Goal: Information Seeking & Learning: Learn about a topic

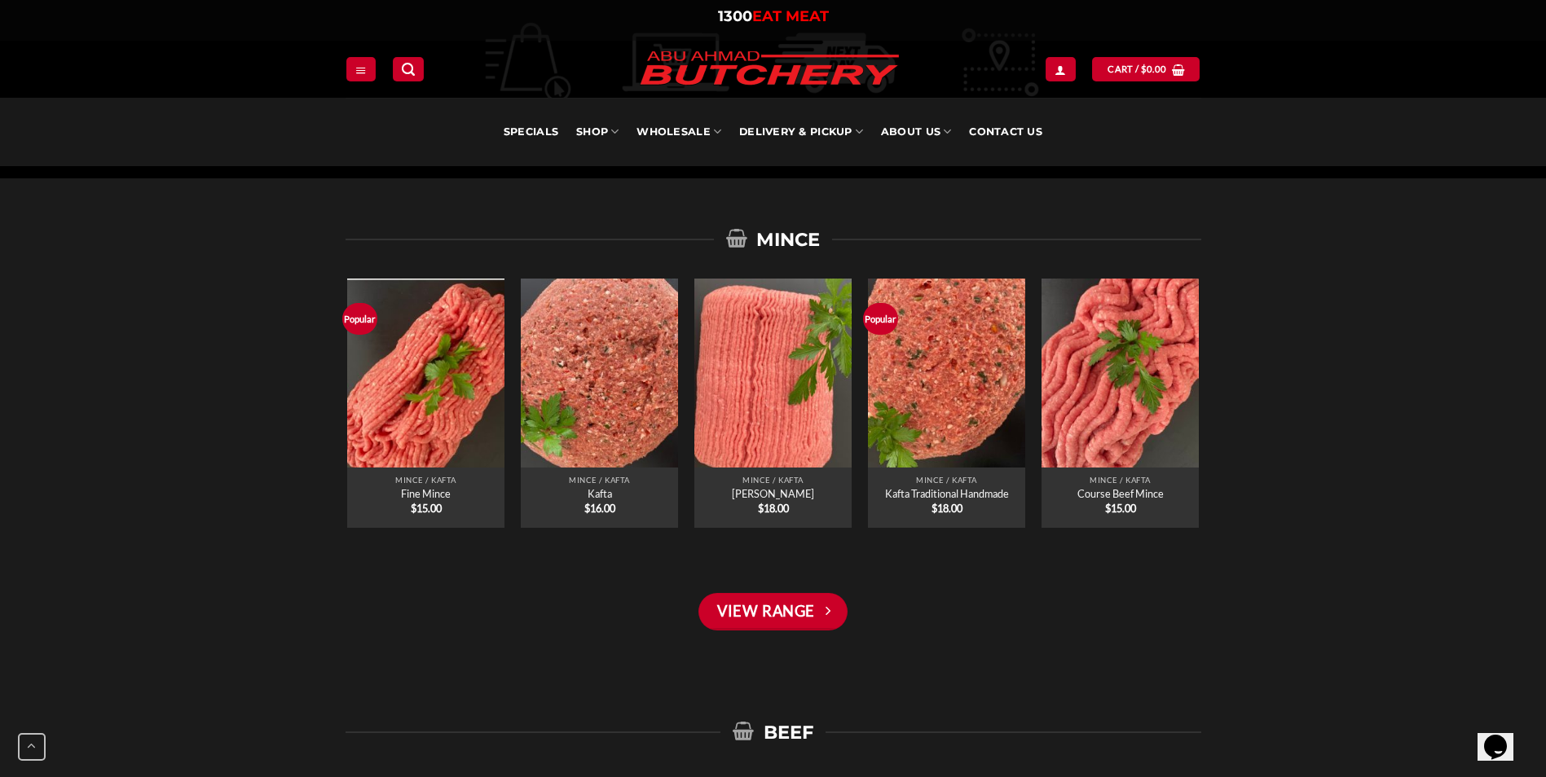
scroll to position [1304, 0]
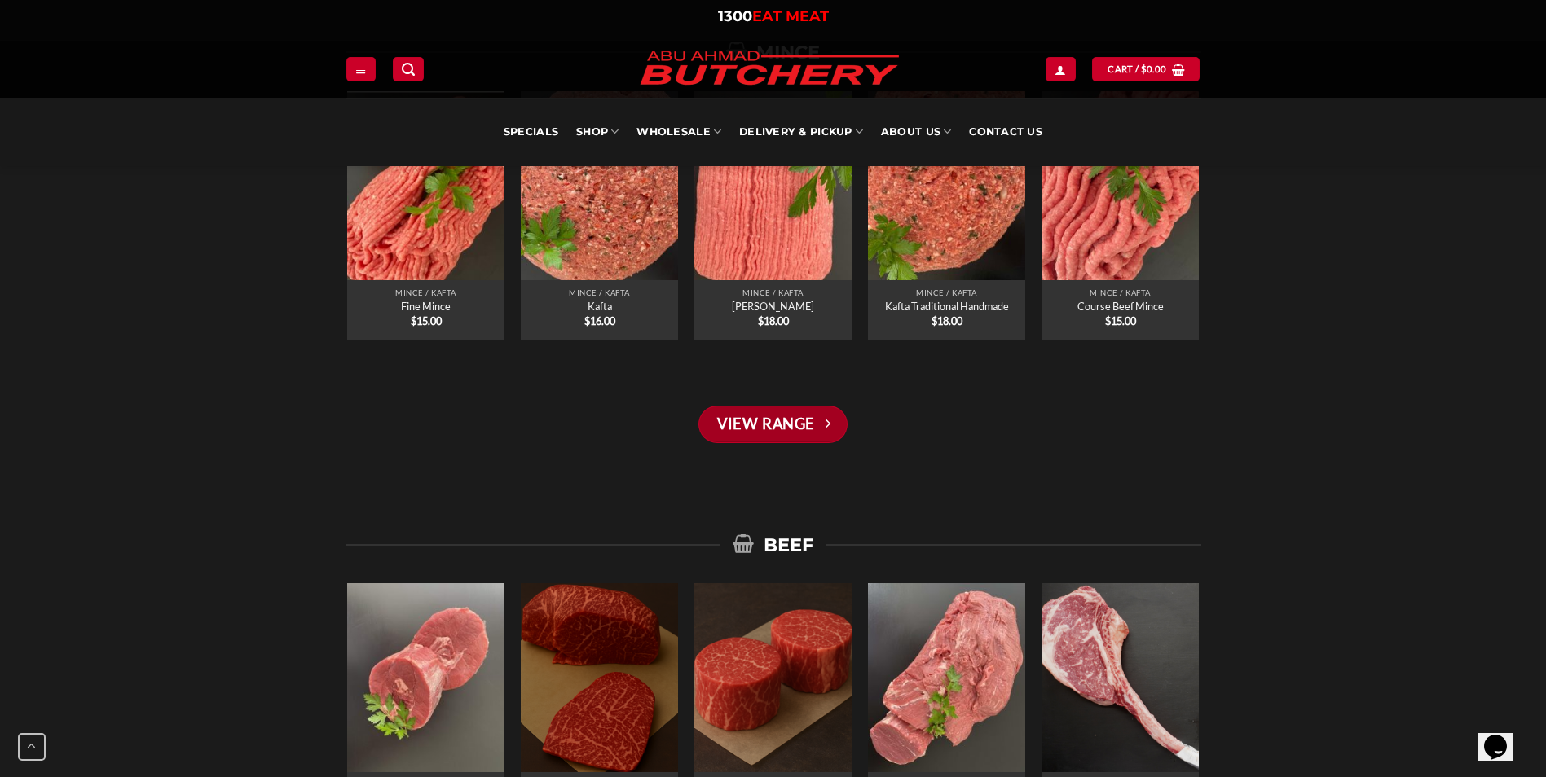
click at [762, 420] on link "View Range" at bounding box center [772, 424] width 148 height 37
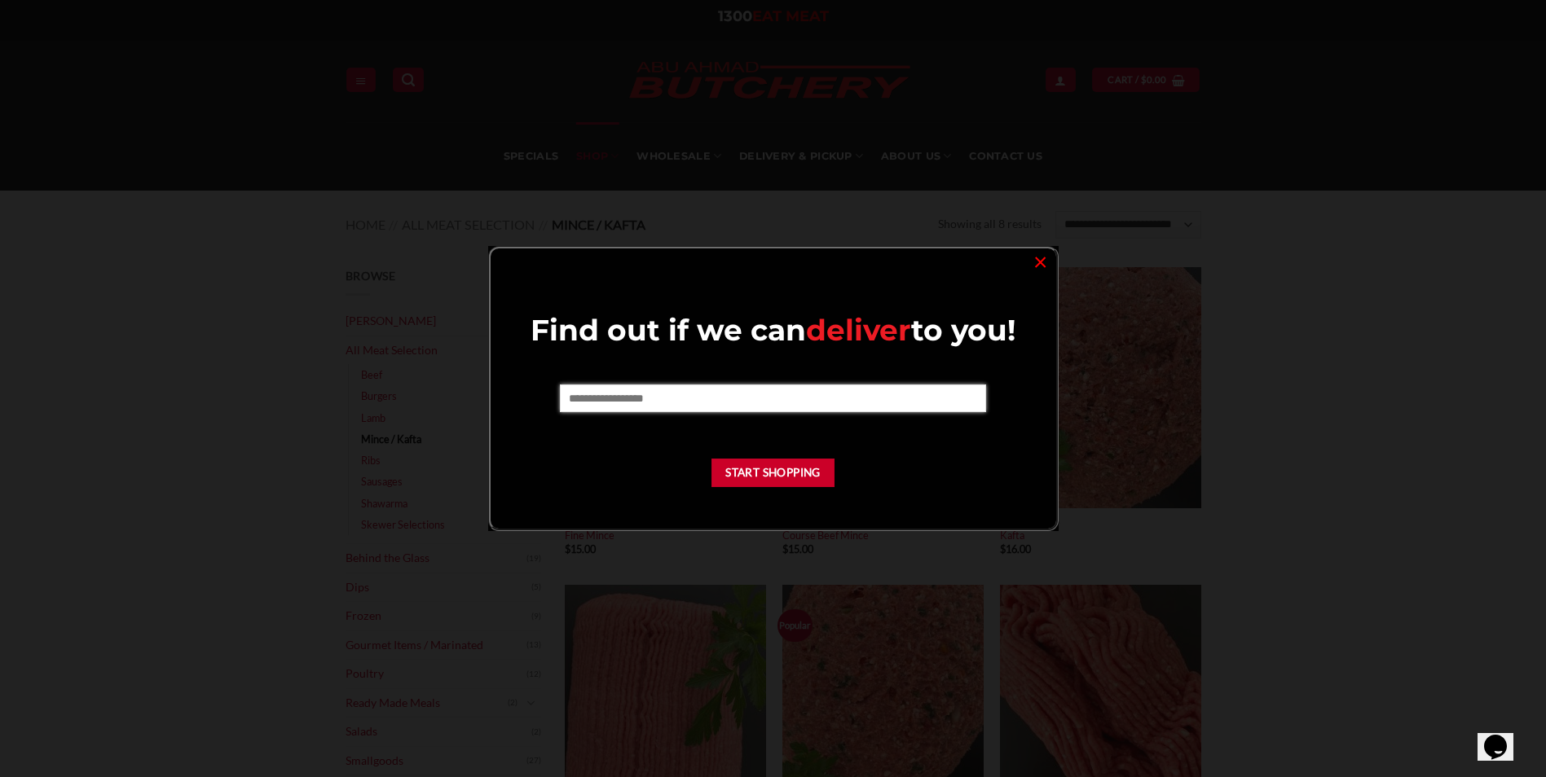
click at [768, 401] on input "text" at bounding box center [773, 399] width 426 height 28
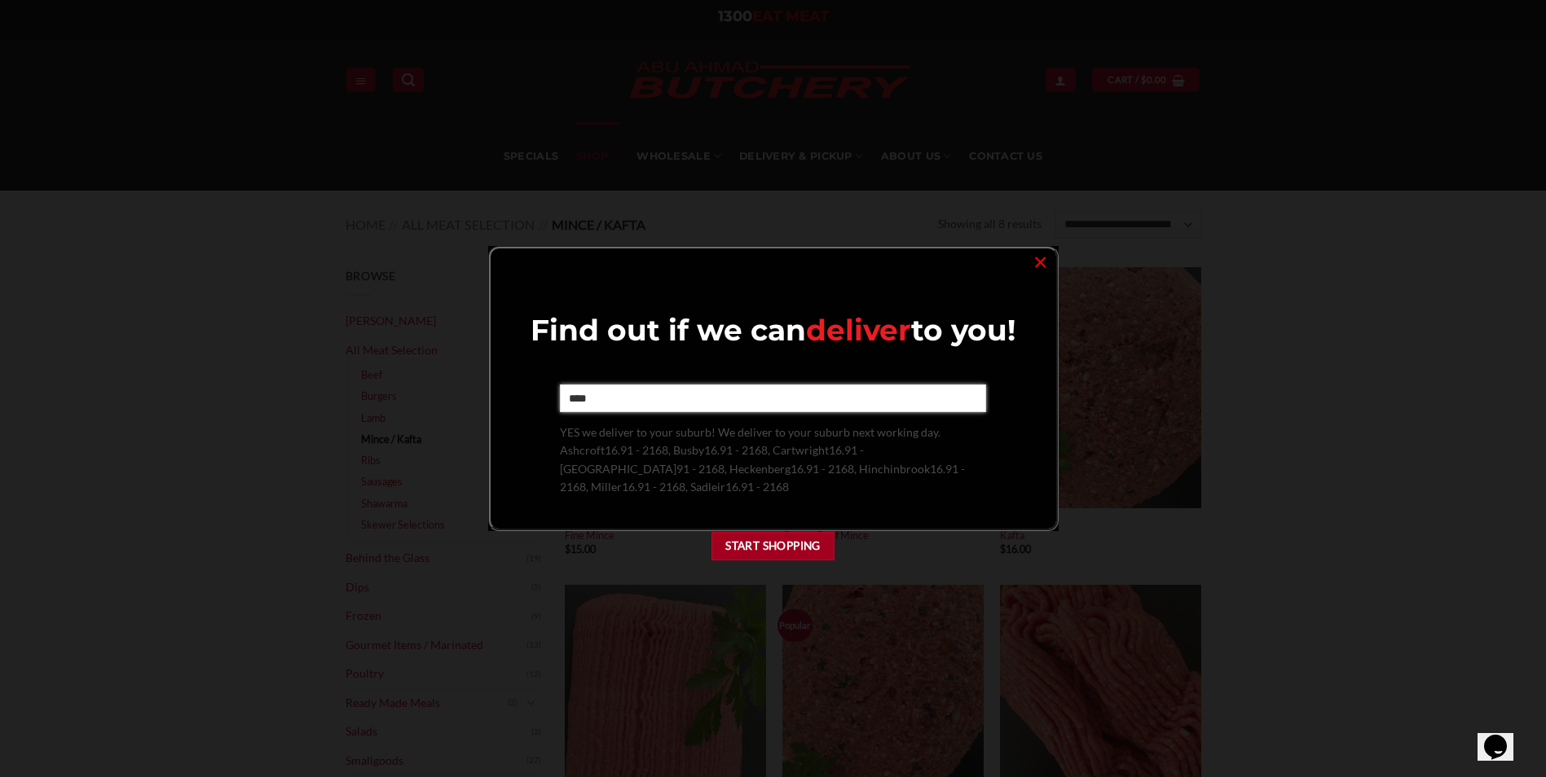
type input "****"
click at [786, 549] on button "Start Shopping" at bounding box center [773, 546] width 124 height 29
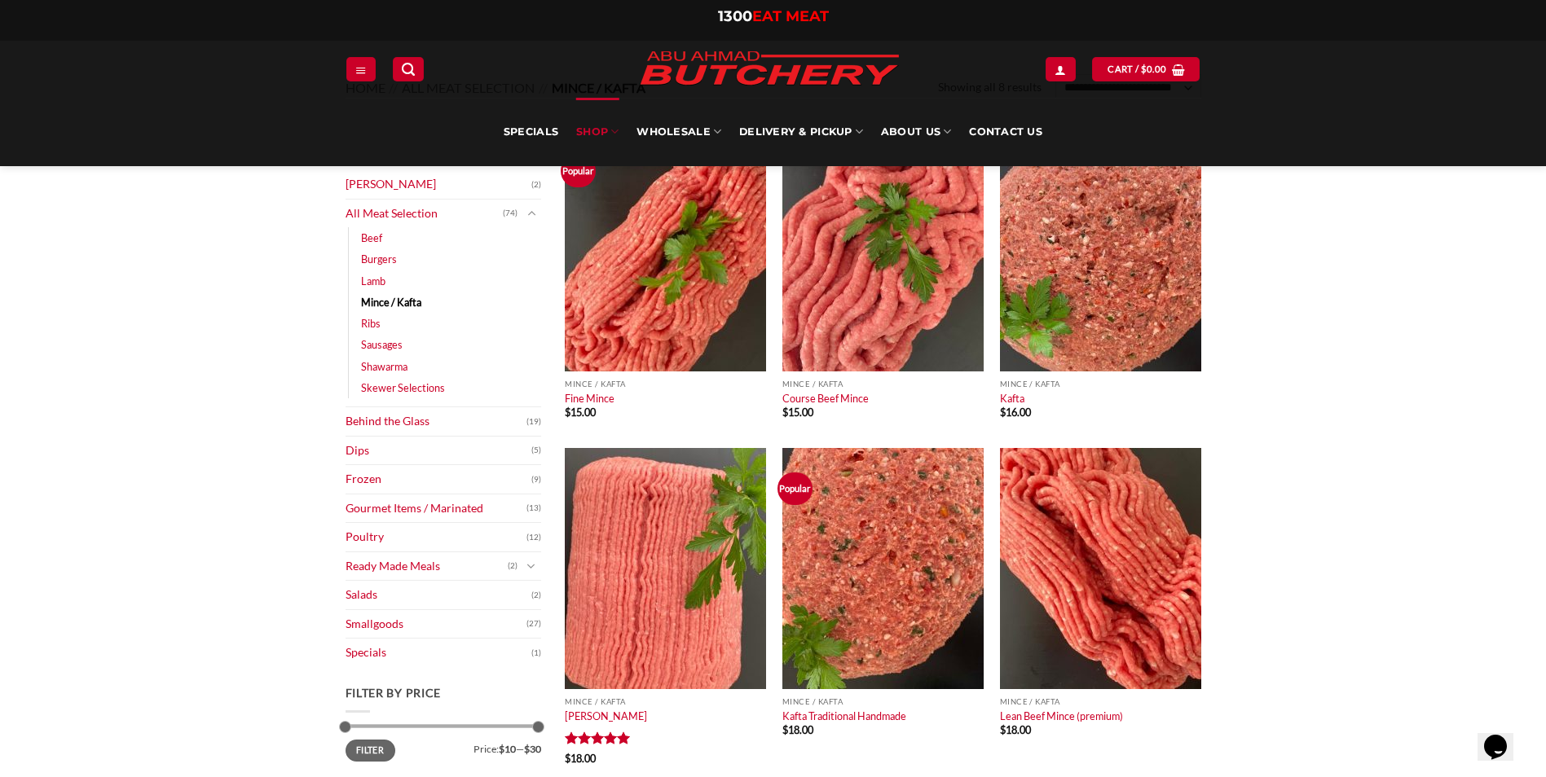
scroll to position [81, 0]
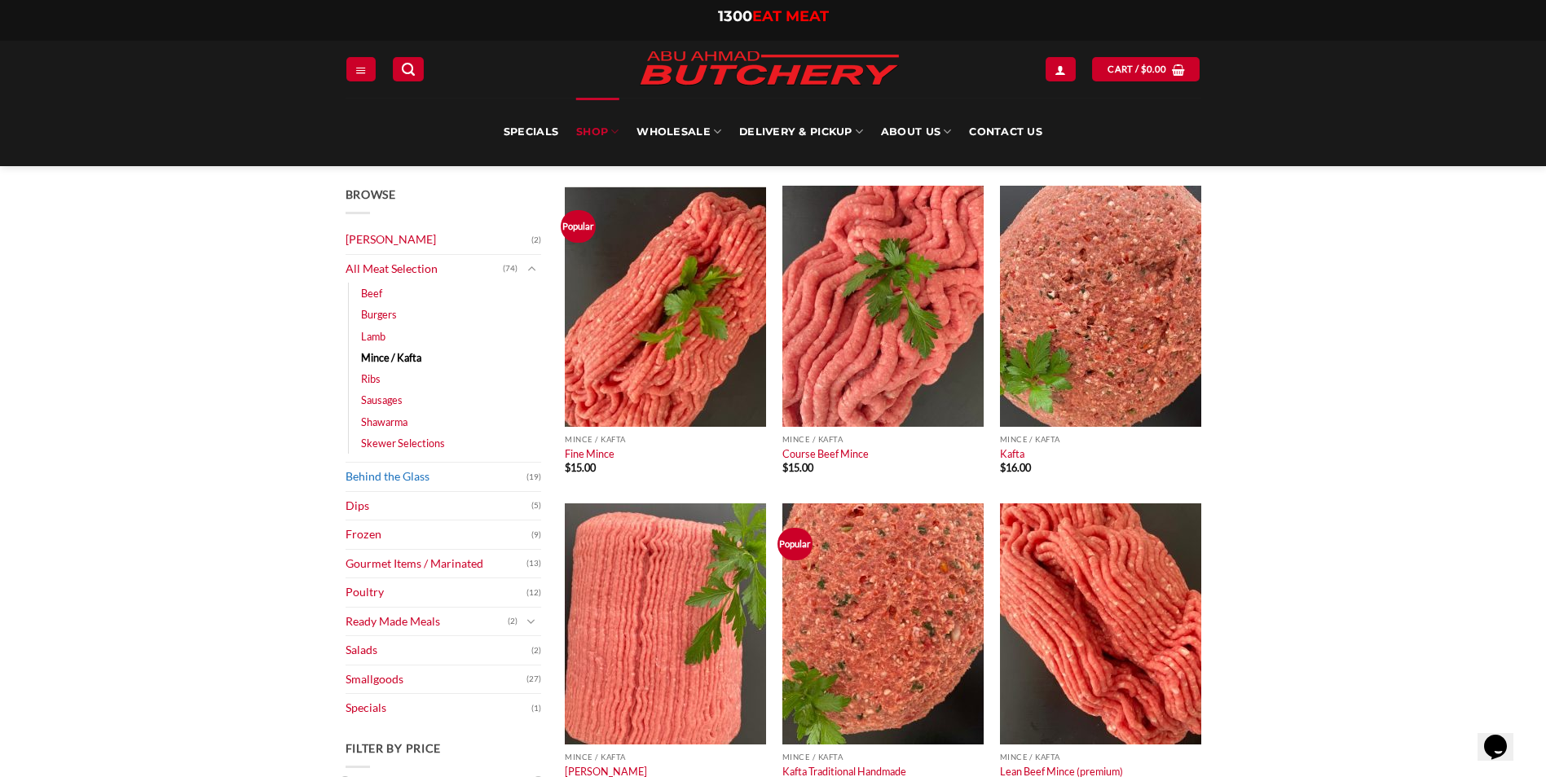
click at [390, 473] on link "Behind the Glass" at bounding box center [436, 477] width 181 height 29
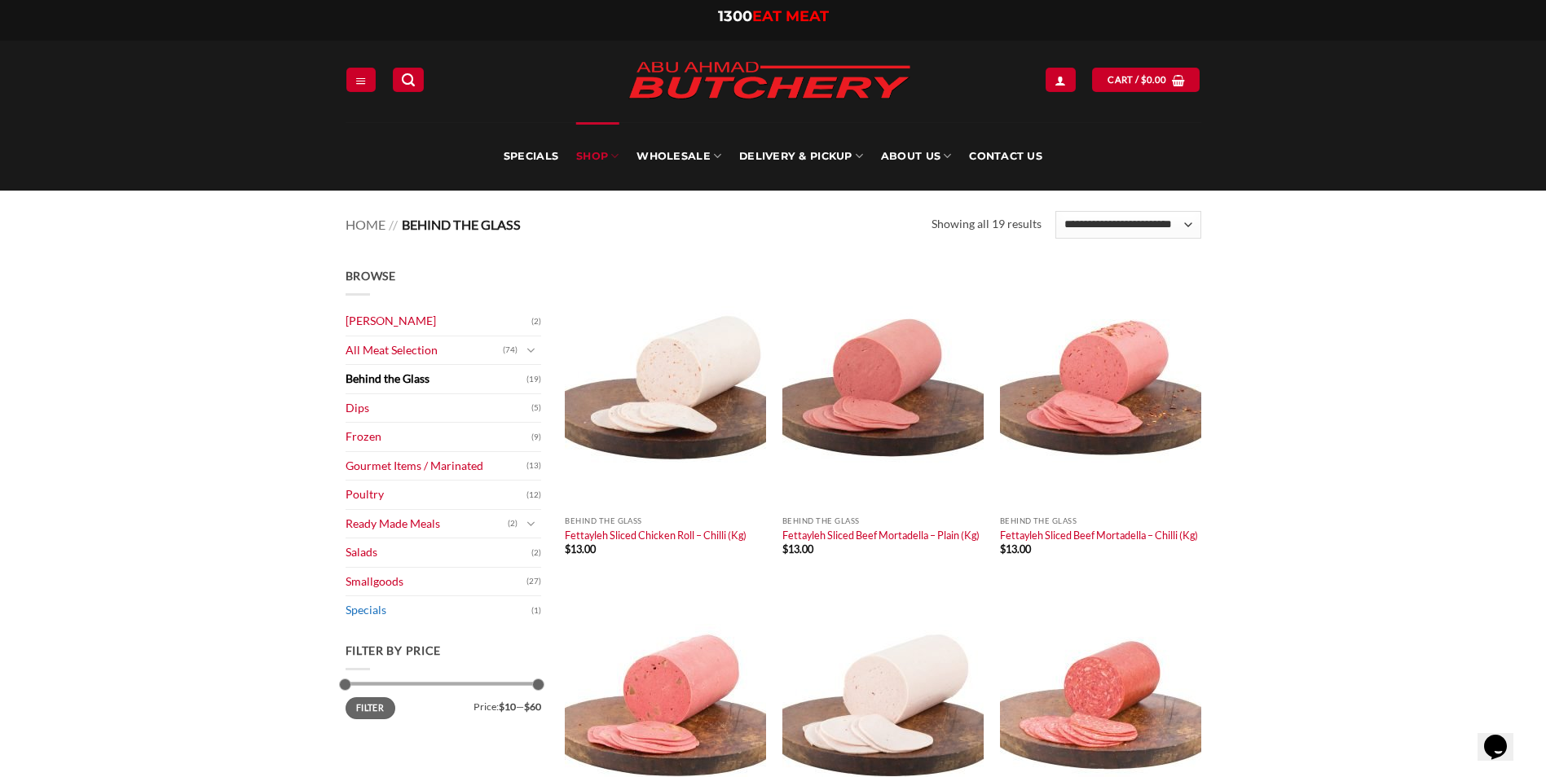
click at [370, 610] on link "Specials" at bounding box center [439, 611] width 186 height 29
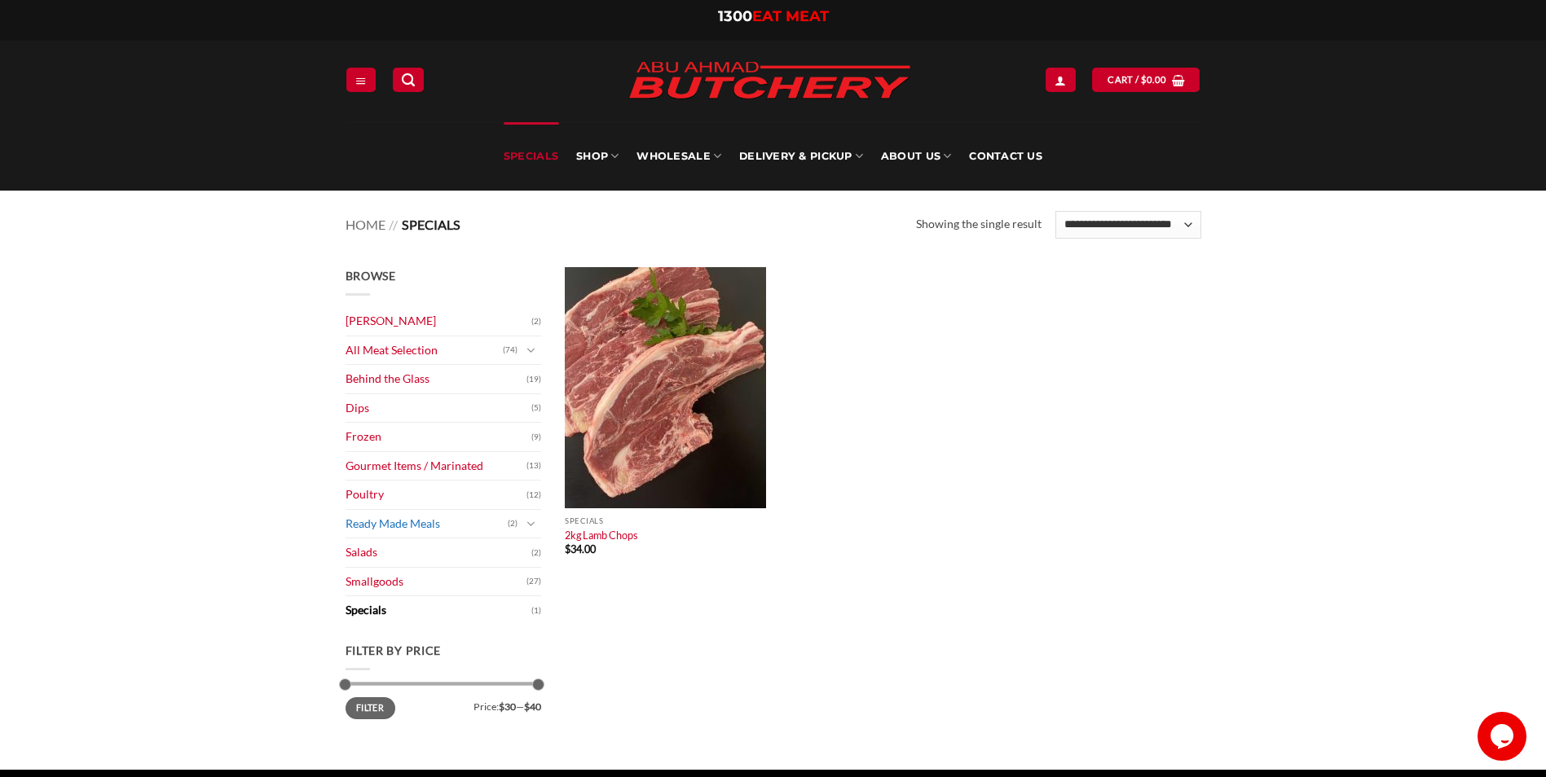
click at [369, 522] on link "Ready Made Meals" at bounding box center [427, 524] width 162 height 29
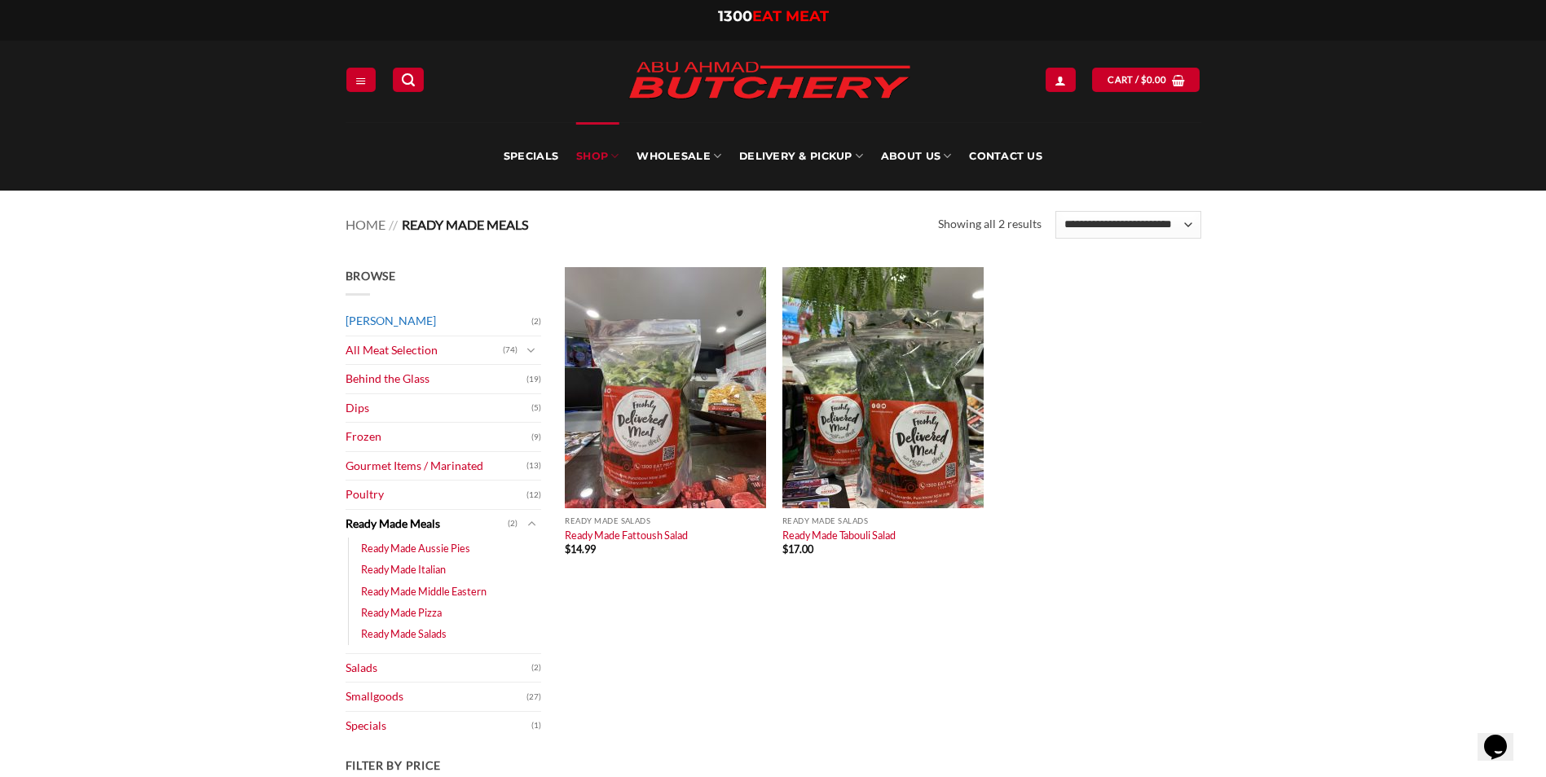
click at [403, 324] on link "[PERSON_NAME]" at bounding box center [439, 321] width 186 height 29
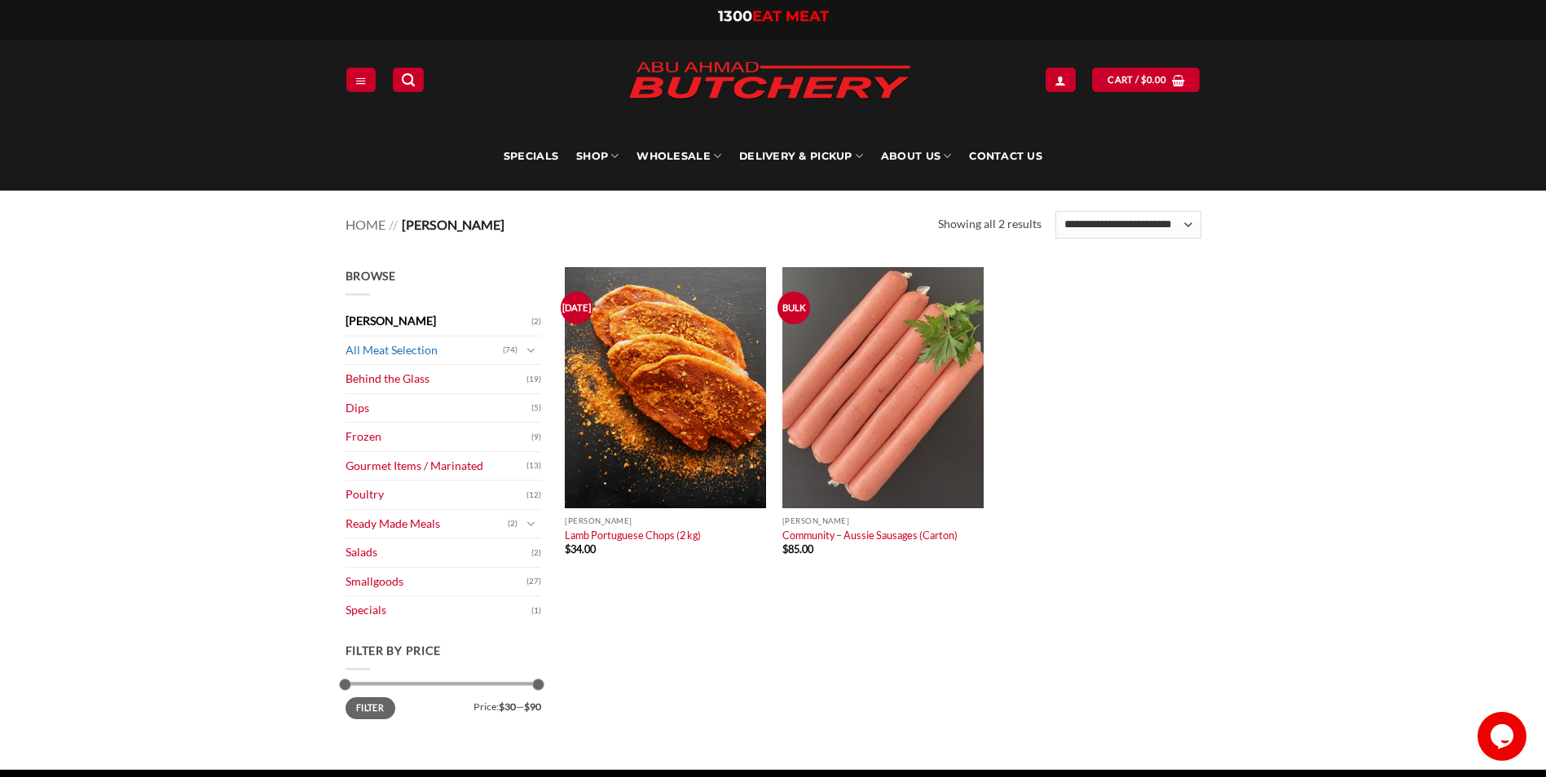
click at [403, 354] on link "All Meat Selection" at bounding box center [424, 351] width 157 height 29
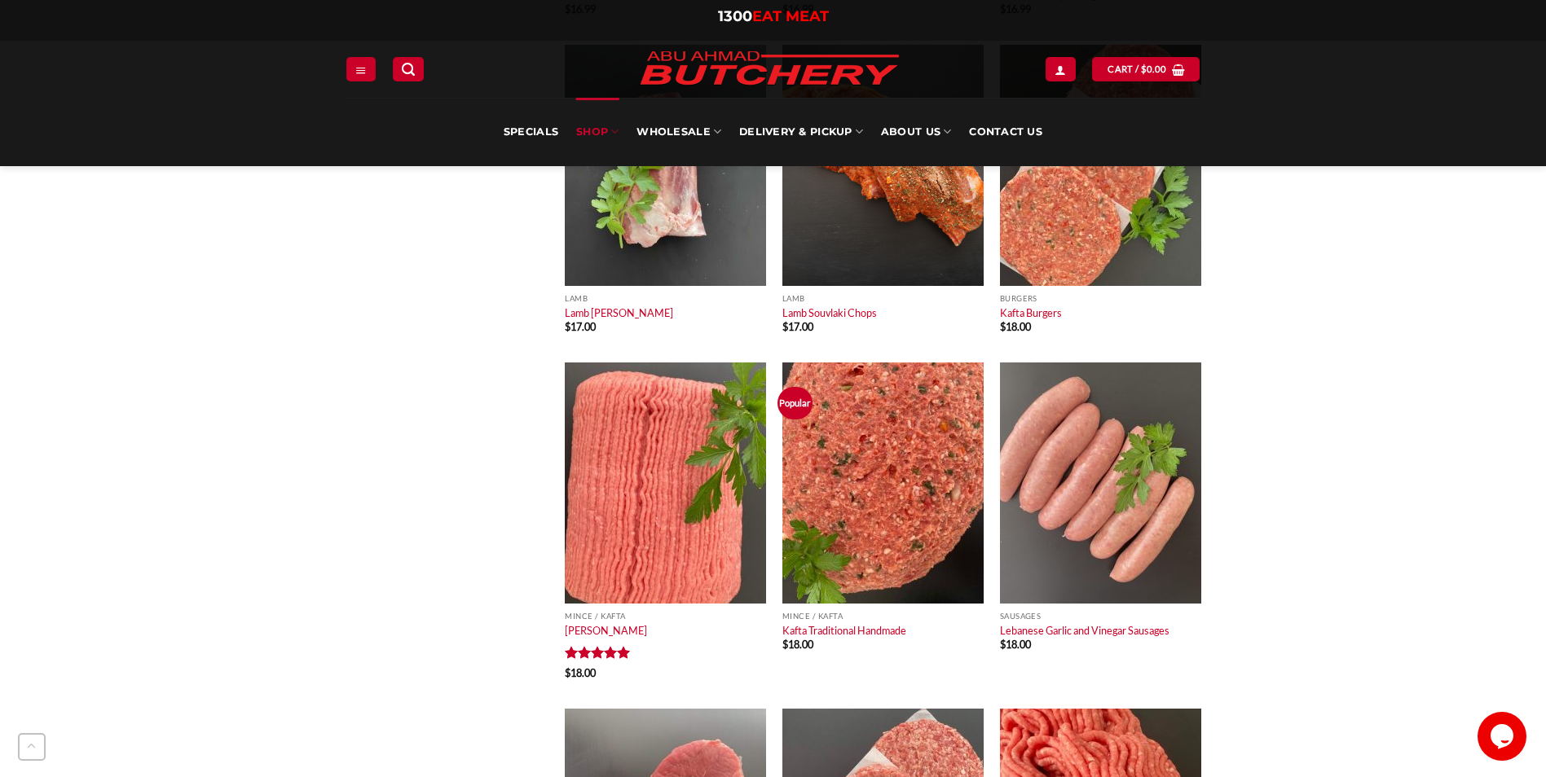
scroll to position [2852, 0]
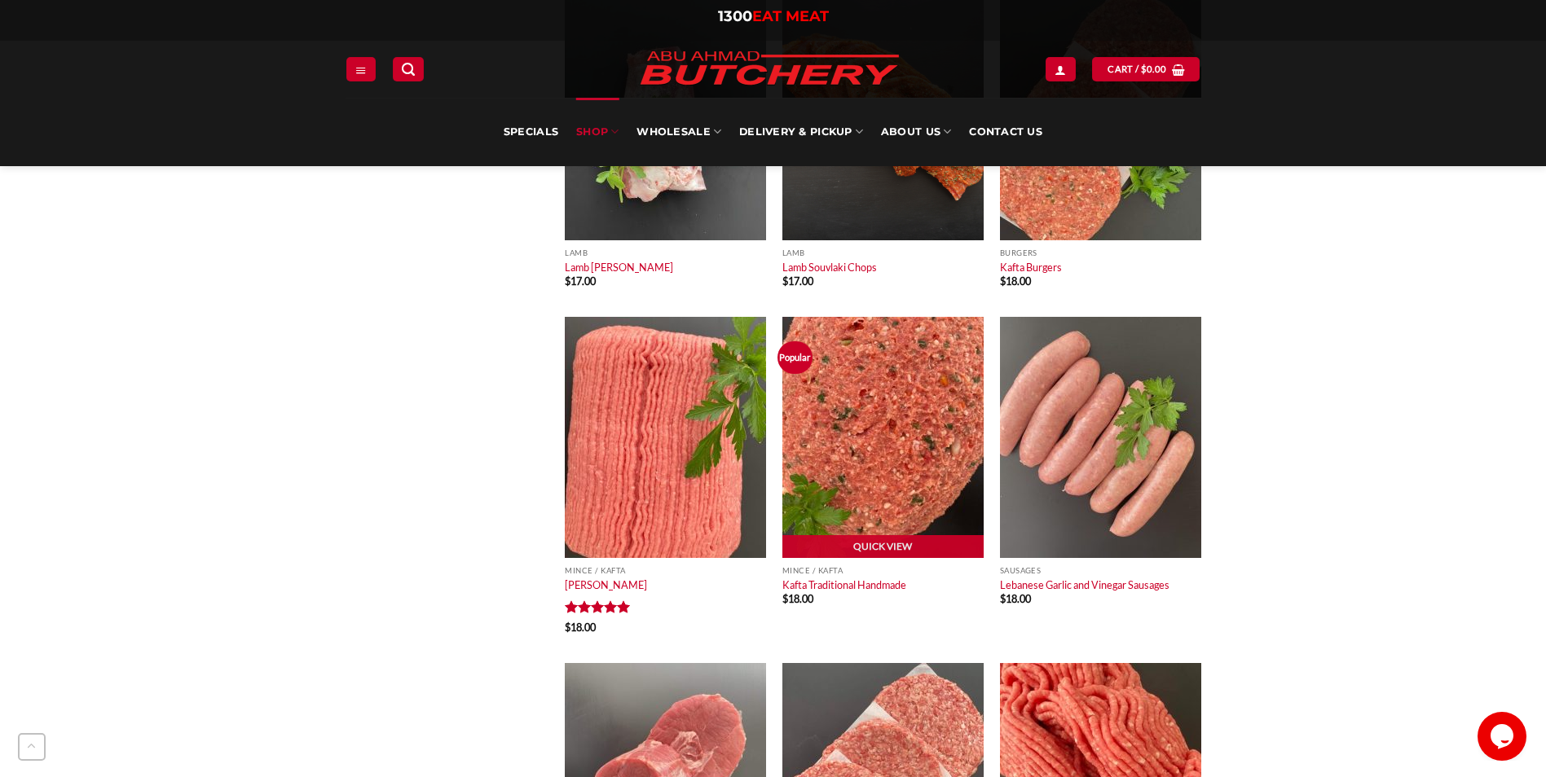
click at [909, 492] on img at bounding box center [882, 437] width 201 height 241
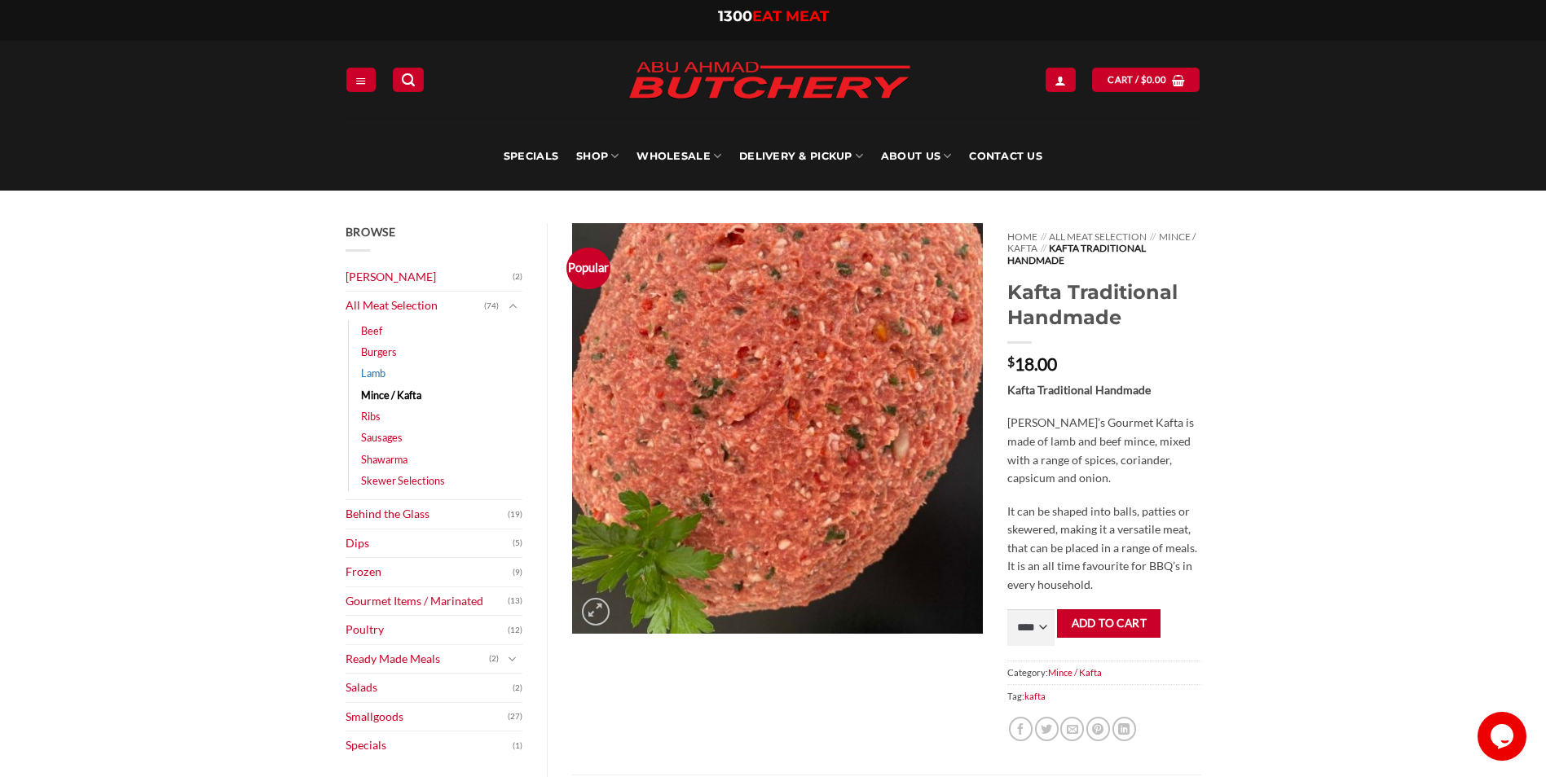
click at [368, 369] on link "Lamb" at bounding box center [373, 373] width 24 height 21
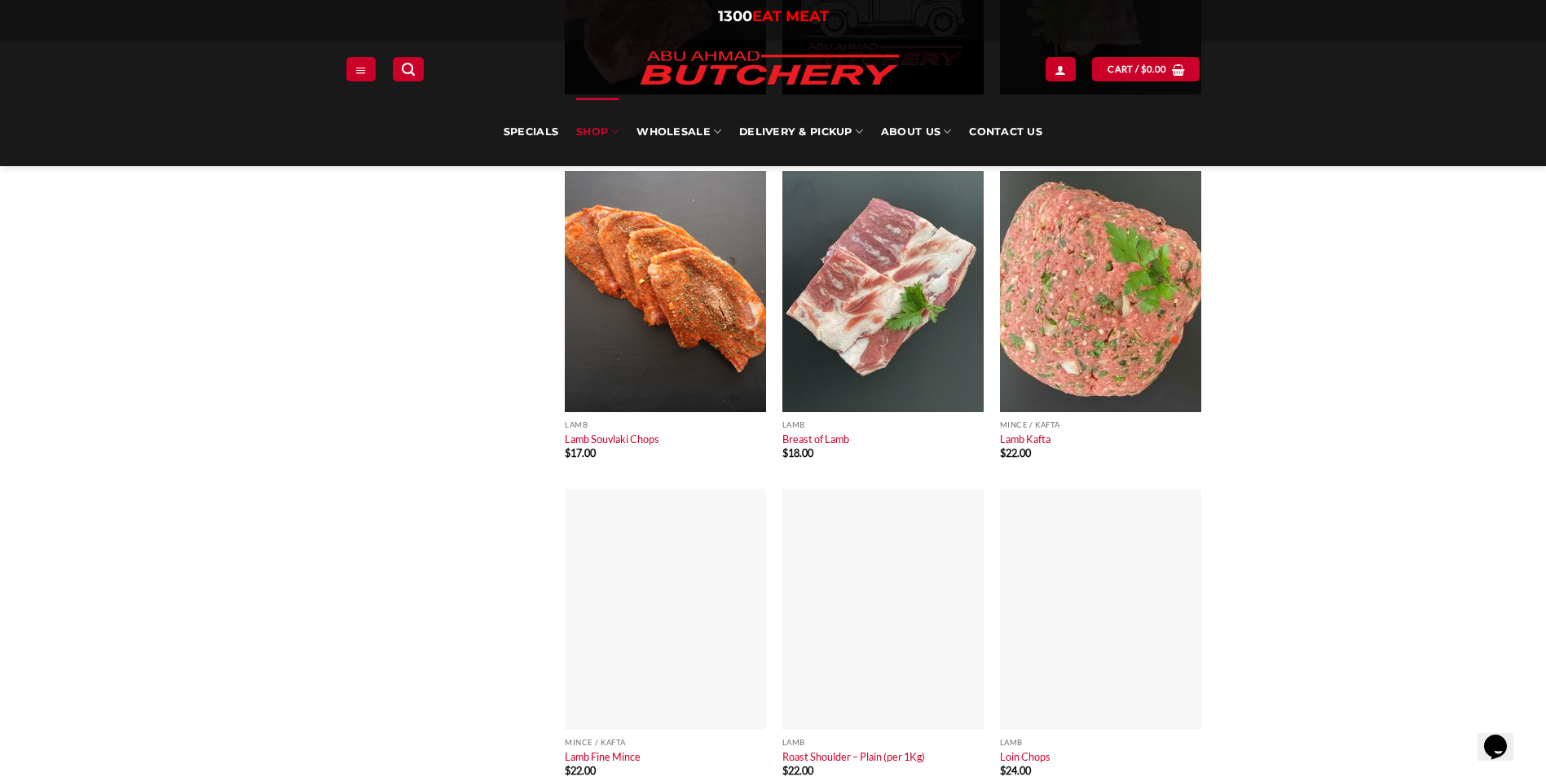
scroll to position [1059, 0]
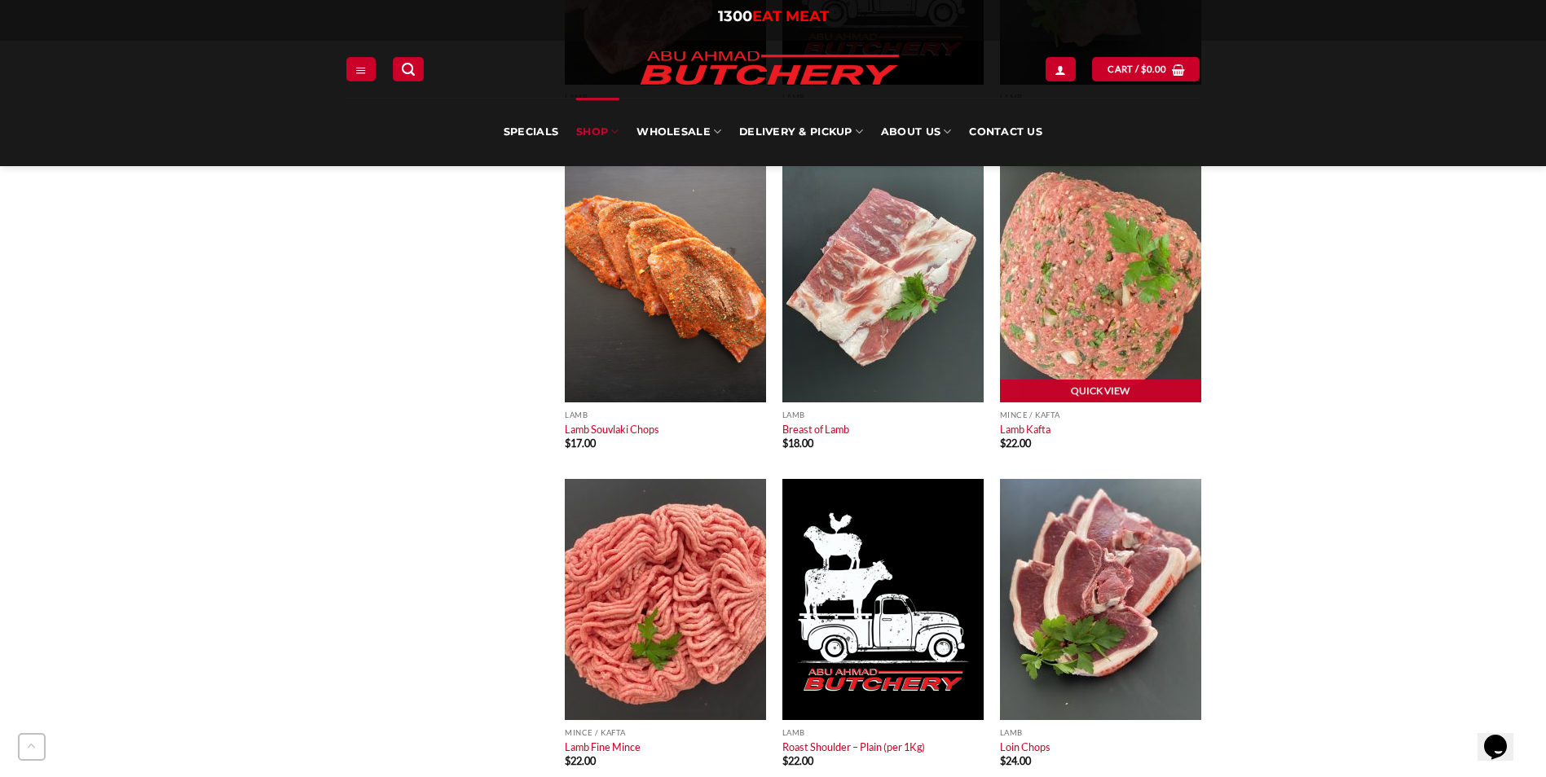
click at [1059, 295] on img at bounding box center [1100, 281] width 201 height 241
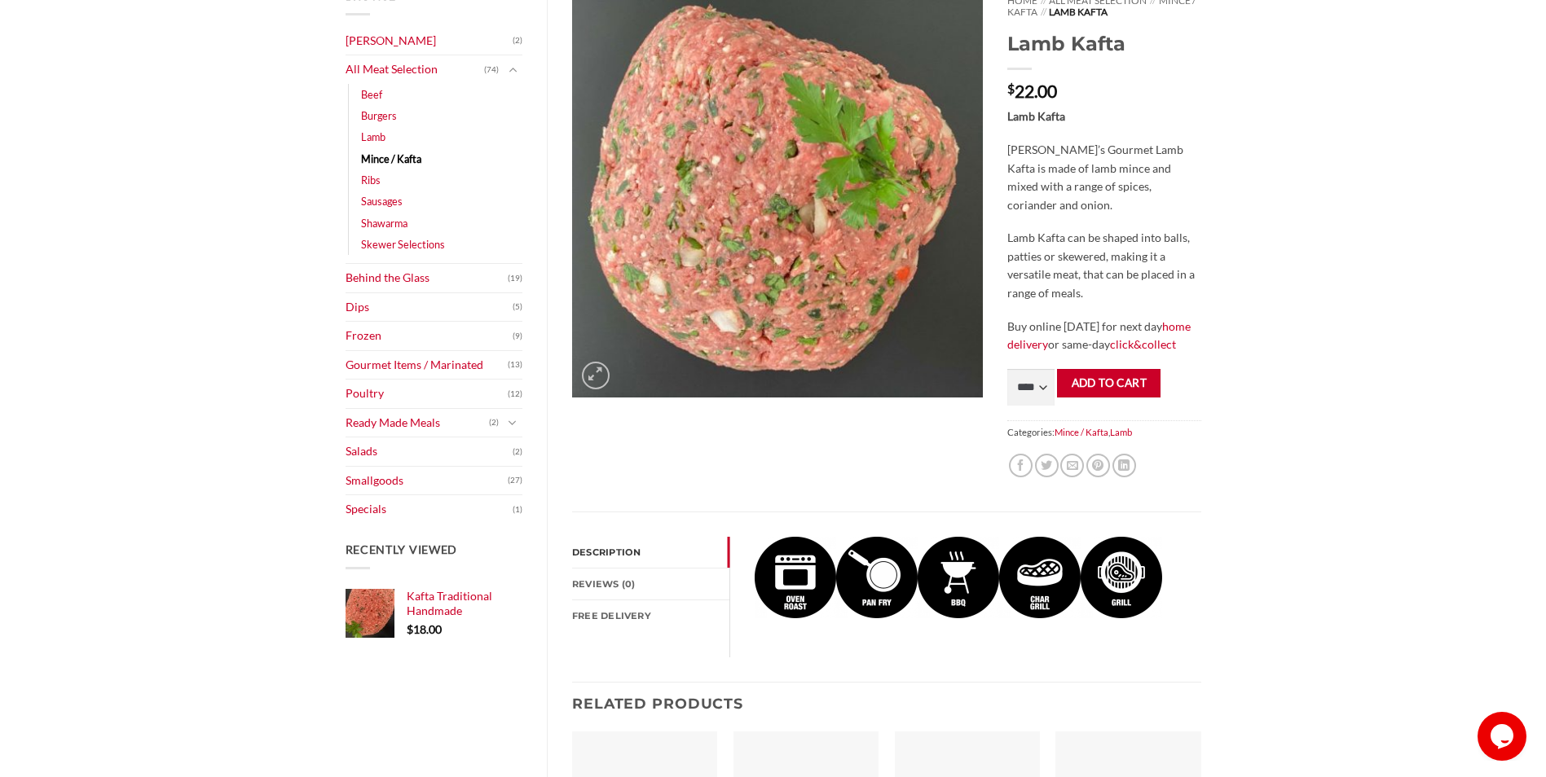
scroll to position [244, 0]
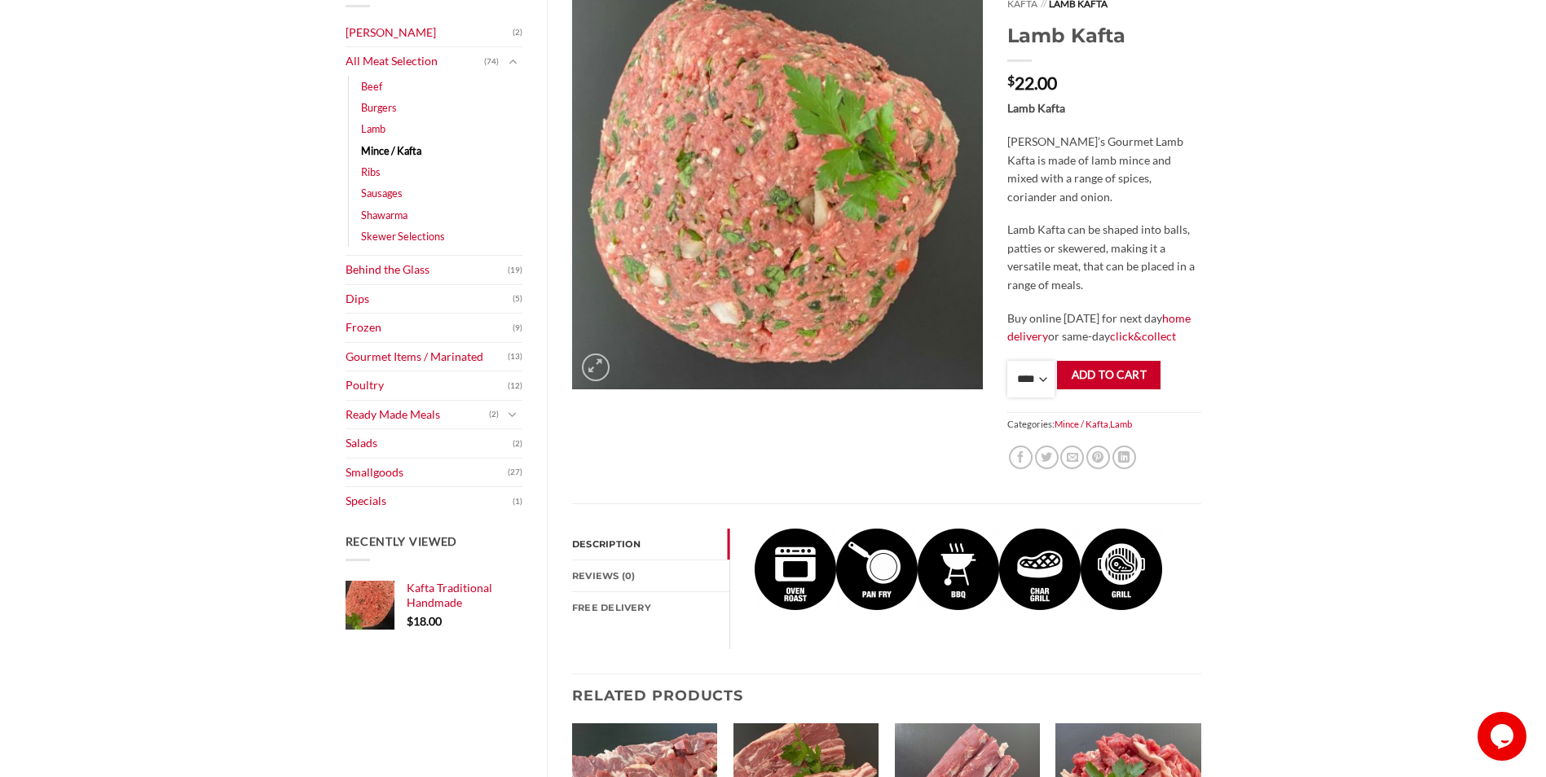
click at [1042, 385] on select "**** * *** * *** * *** * *** * *** * *** * *** * *** * *** ** **** ** **** ** *…" at bounding box center [1030, 379] width 47 height 37
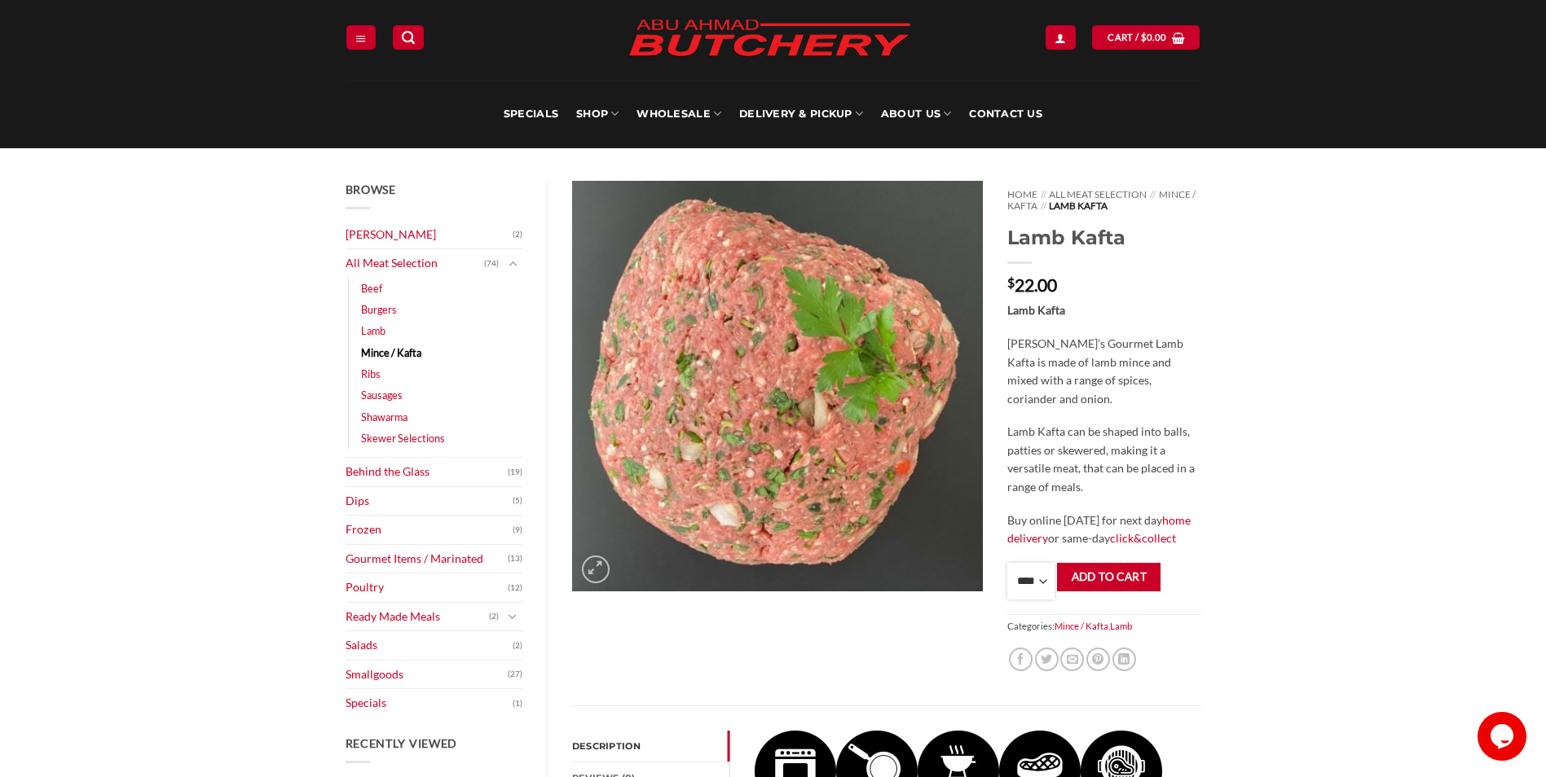
scroll to position [0, 0]
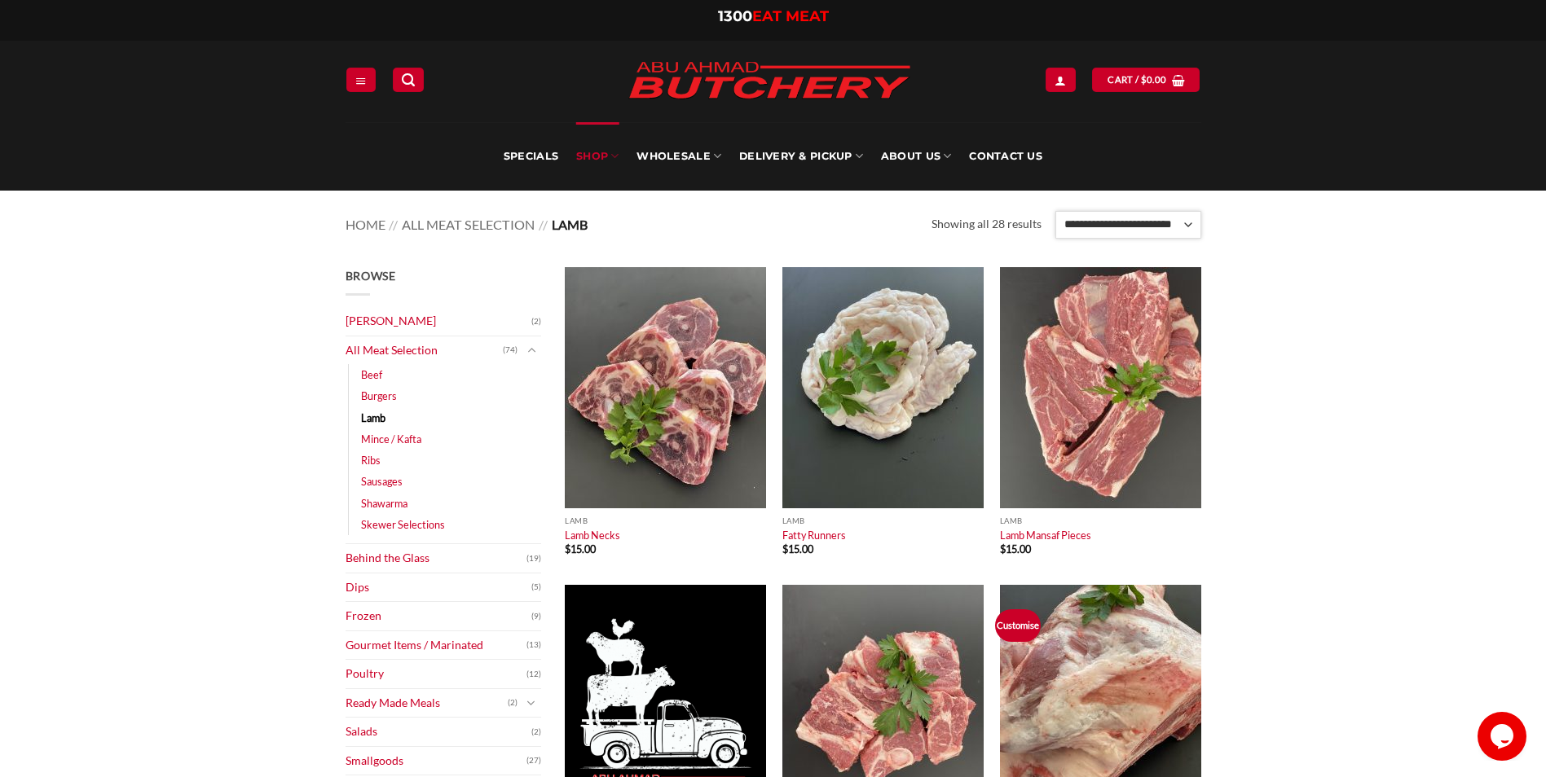
click at [1150, 227] on select "**********" at bounding box center [1127, 225] width 145 height 28
select select "**********"
click at [1055, 211] on select "**********" at bounding box center [1127, 225] width 145 height 28
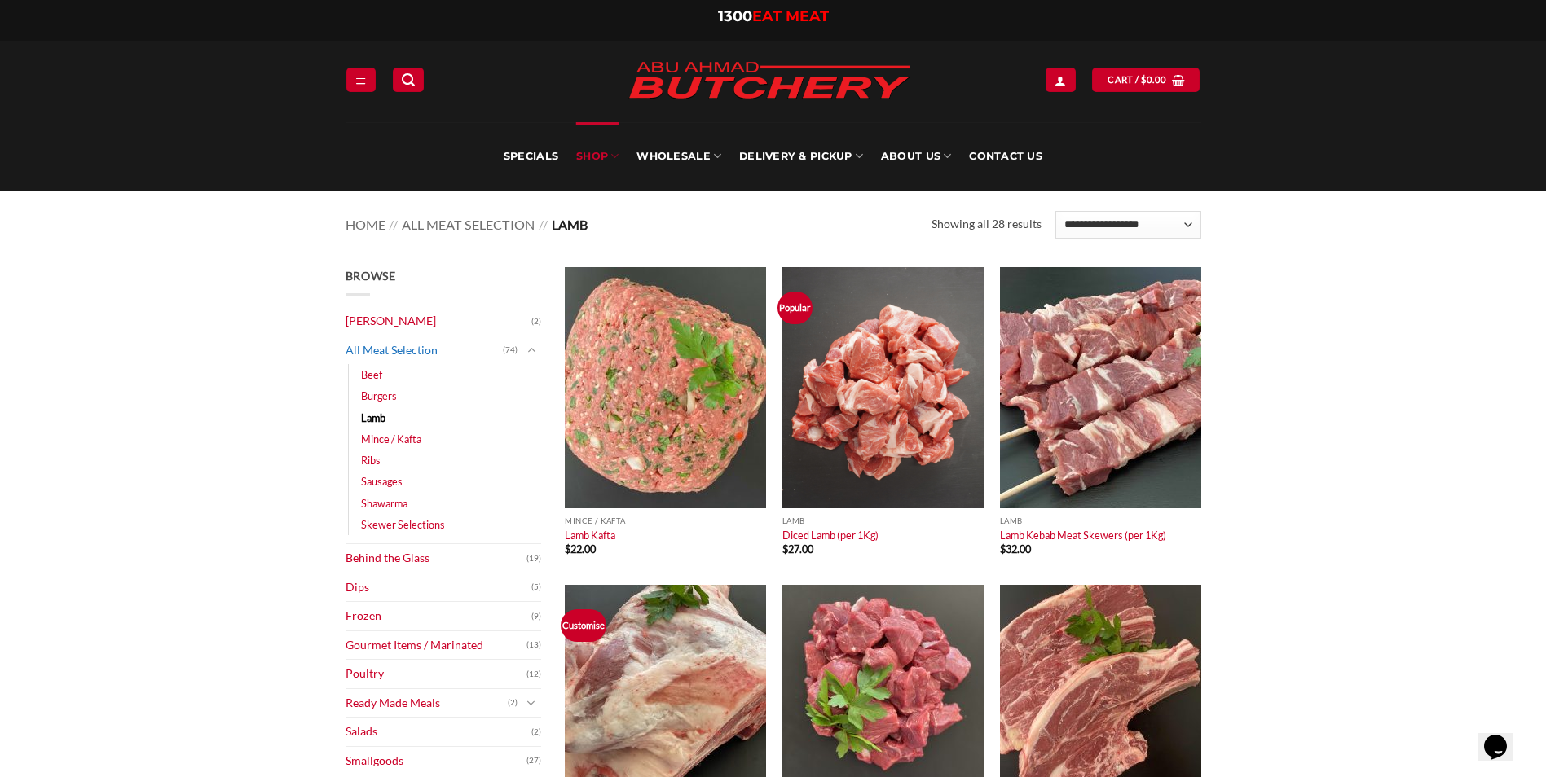
click at [400, 349] on link "All Meat Selection" at bounding box center [424, 351] width 157 height 29
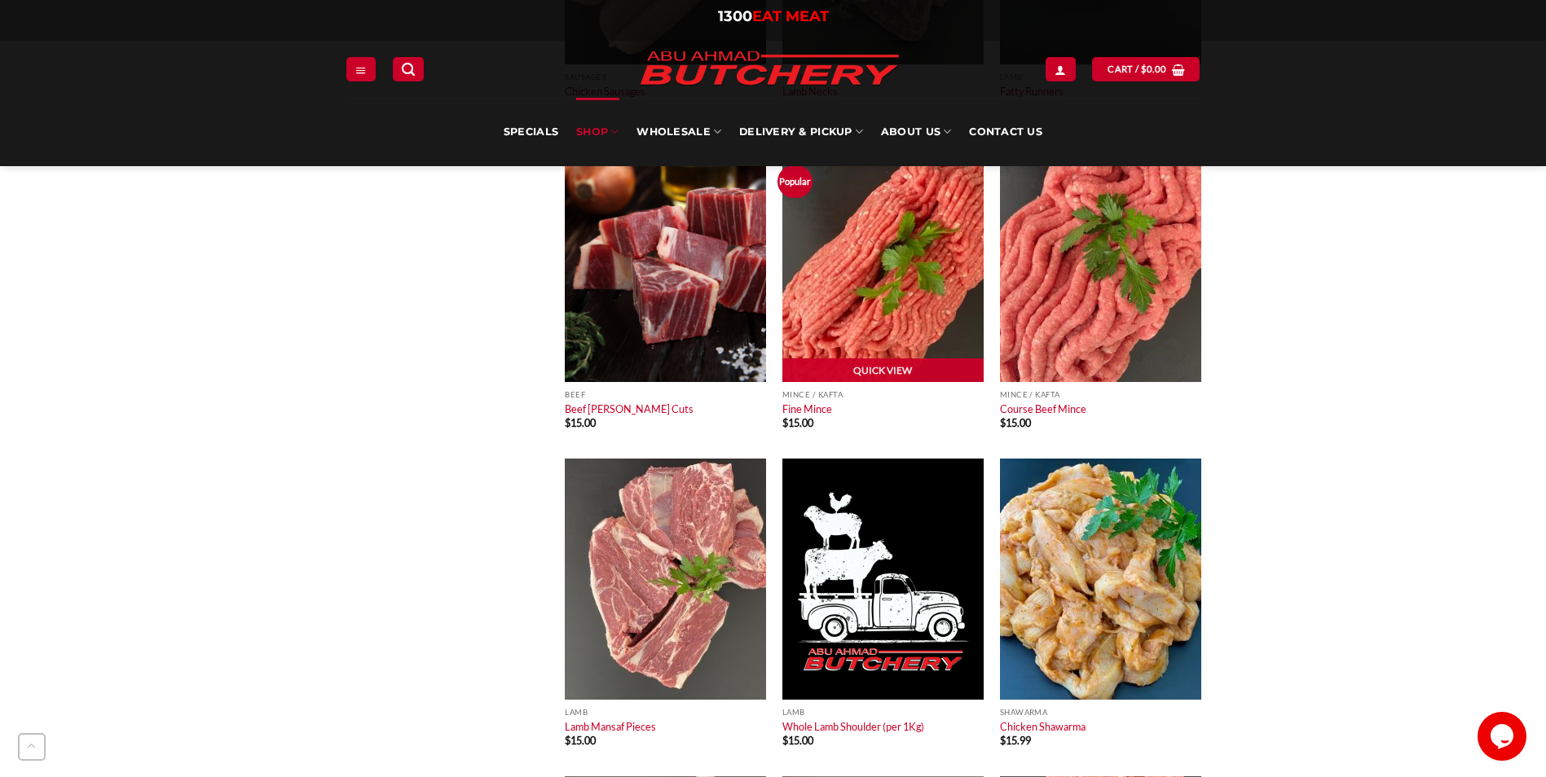
scroll to position [1385, 0]
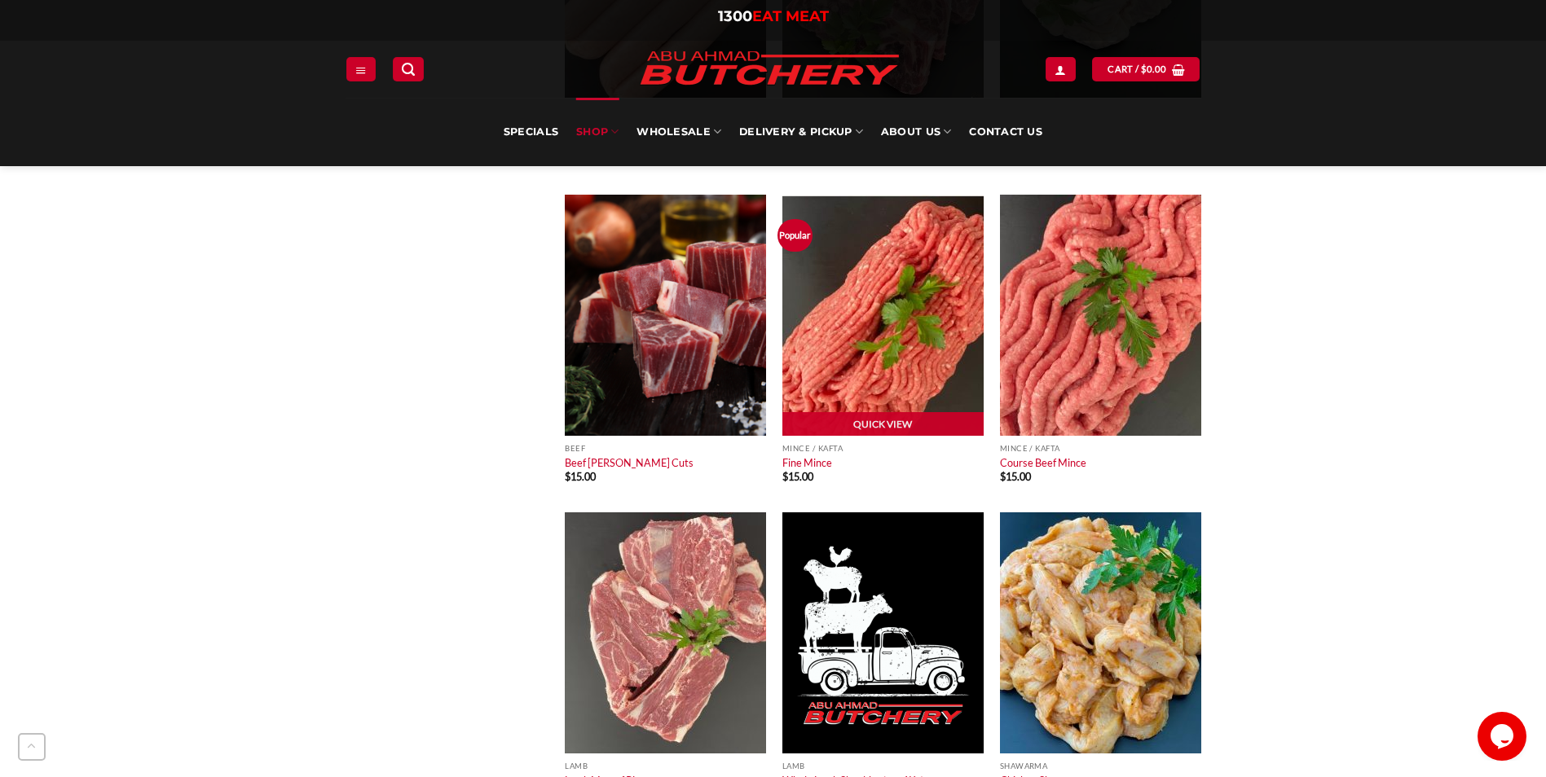
click at [884, 394] on img at bounding box center [882, 315] width 201 height 241
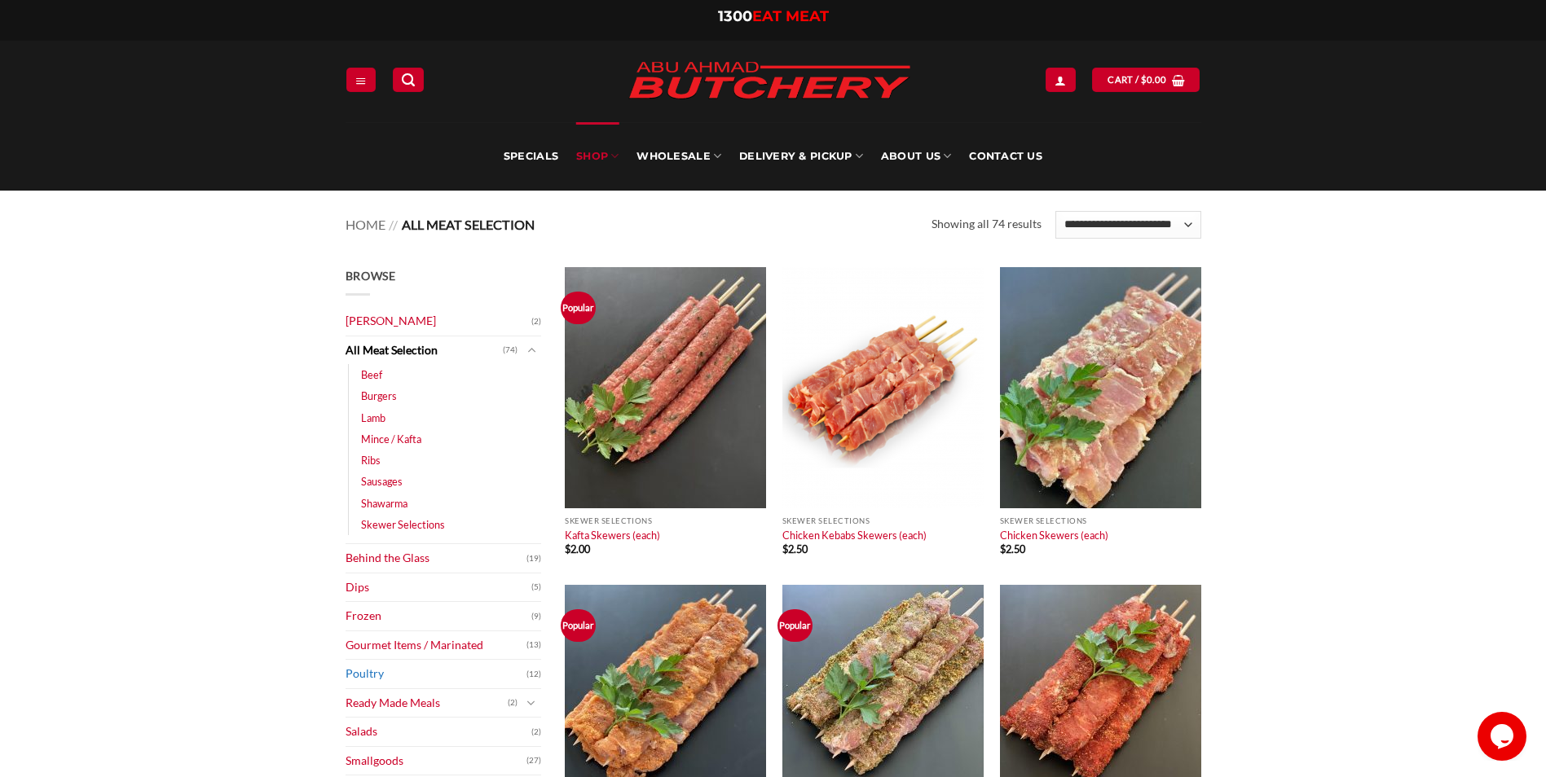
click at [379, 678] on link "Poultry" at bounding box center [436, 674] width 181 height 29
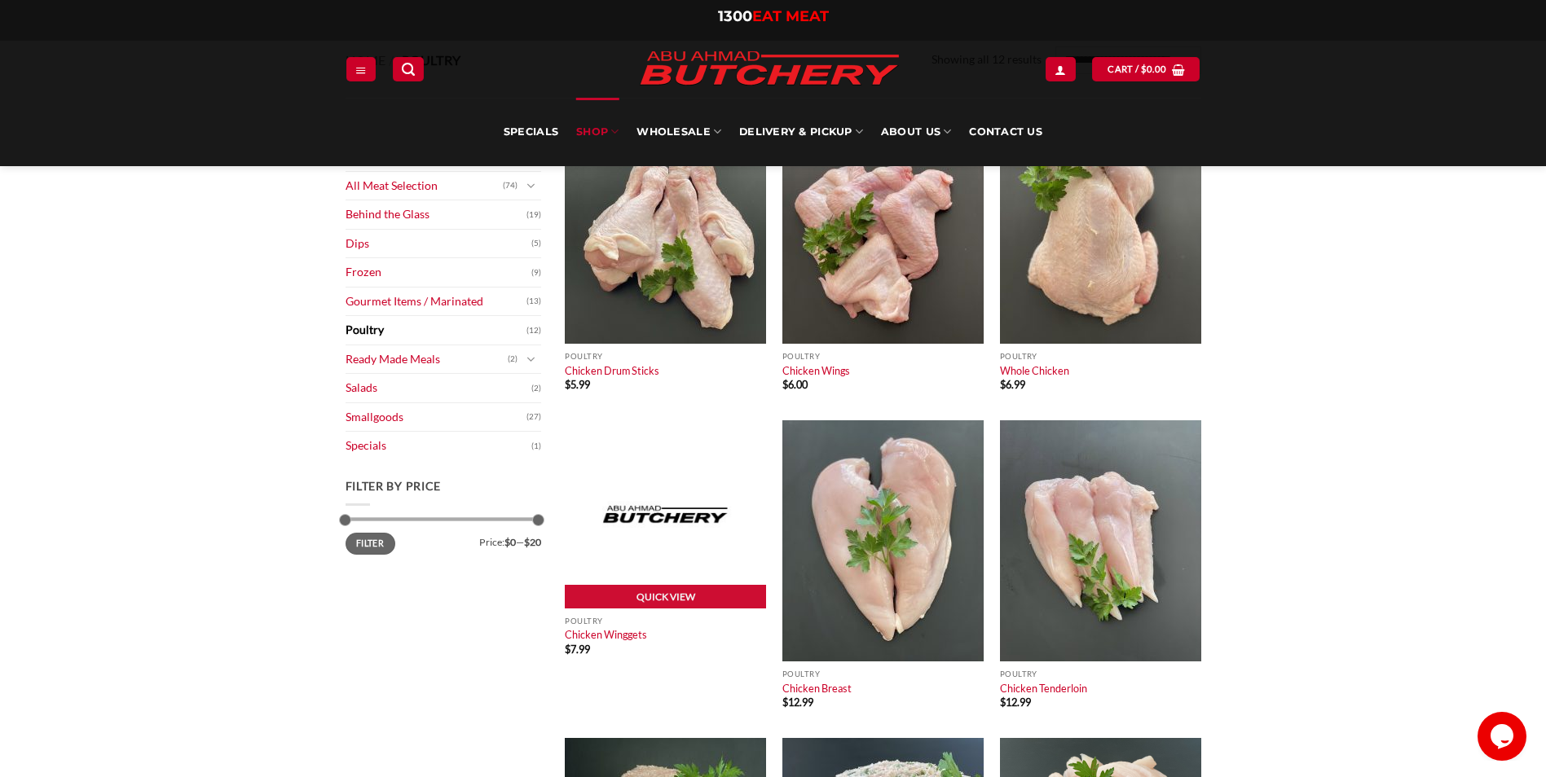
scroll to position [81, 0]
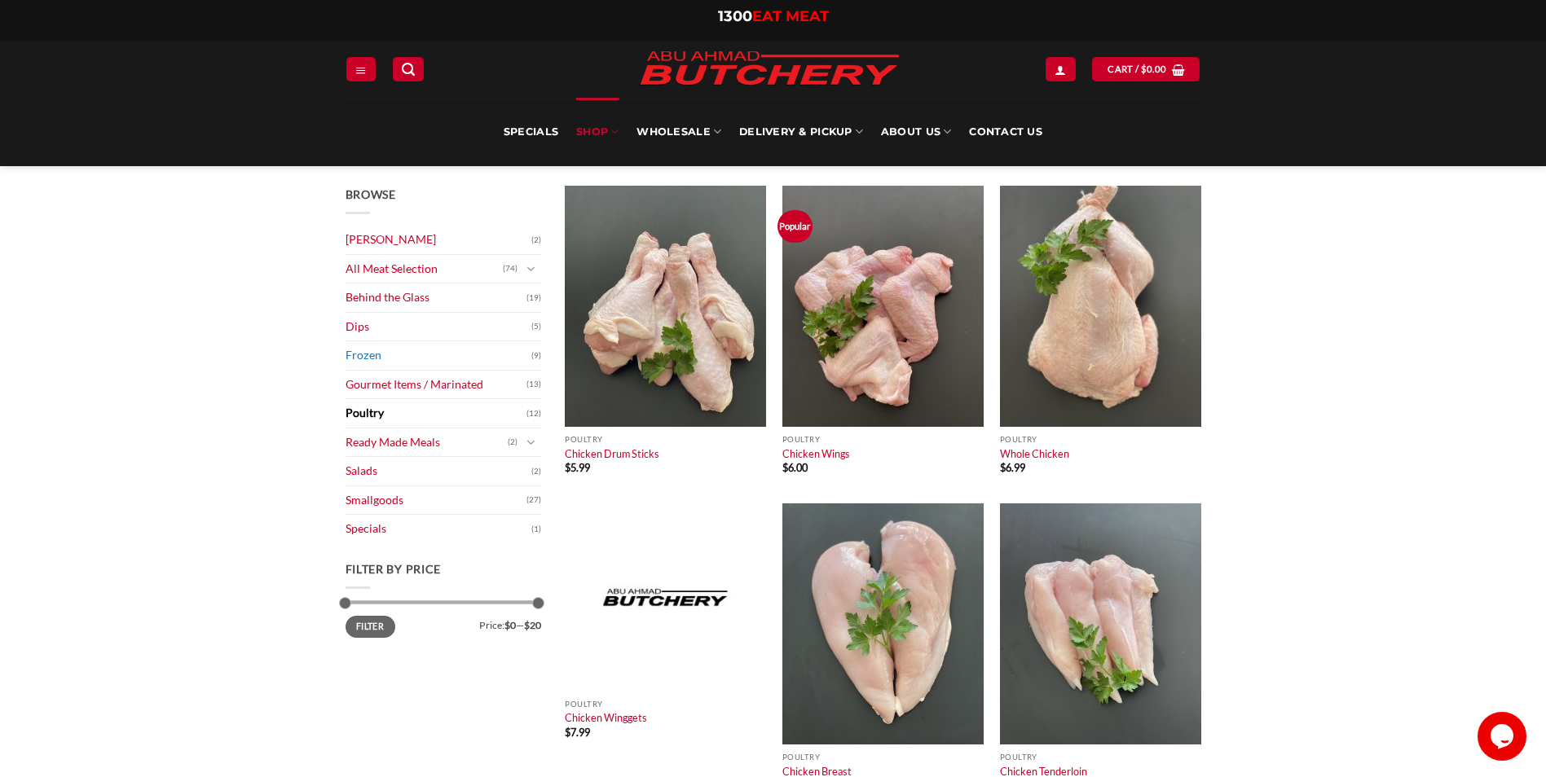
click at [364, 354] on link "Frozen" at bounding box center [439, 355] width 186 height 29
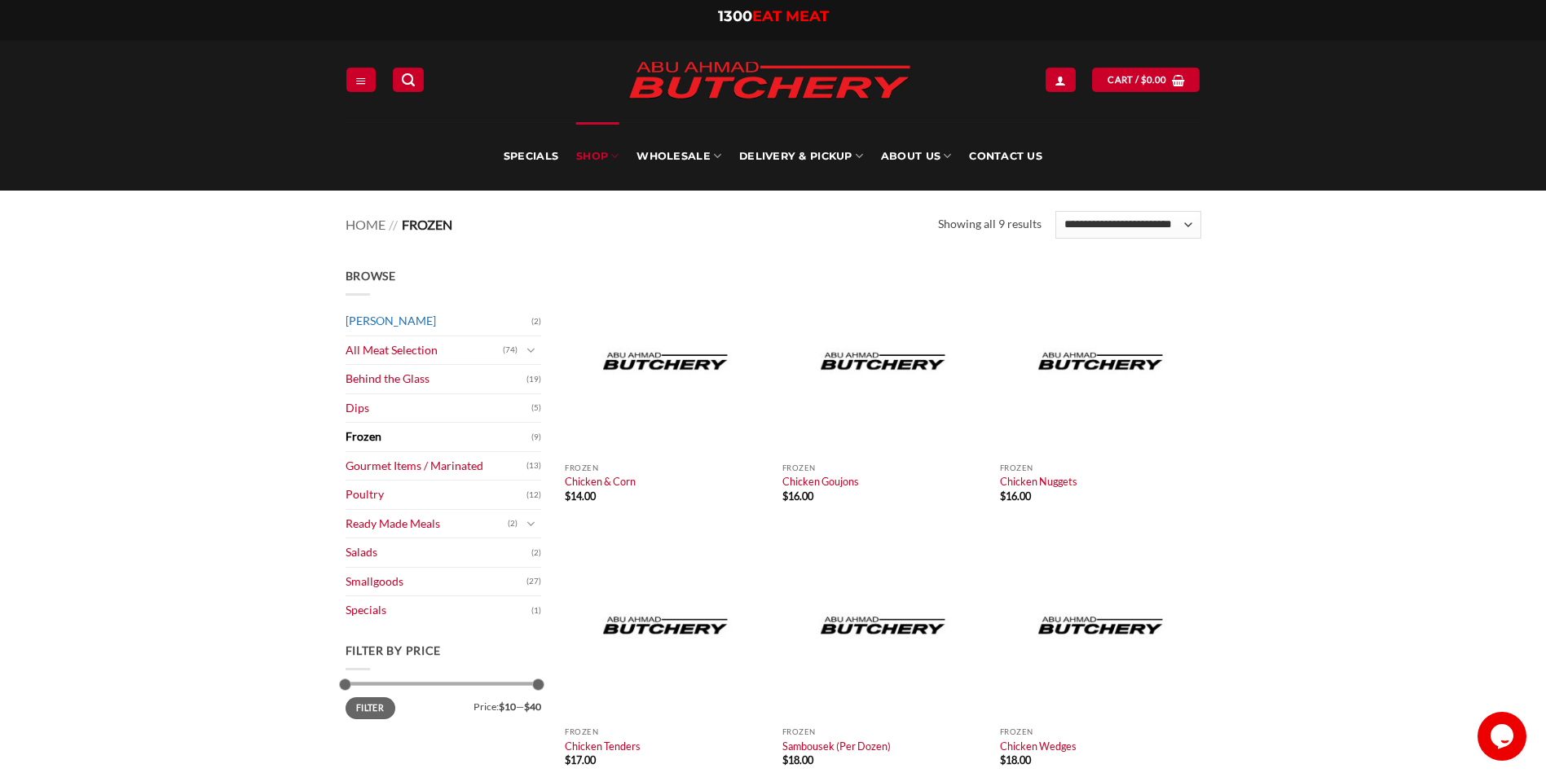
click at [388, 322] on link "[PERSON_NAME]" at bounding box center [439, 321] width 186 height 29
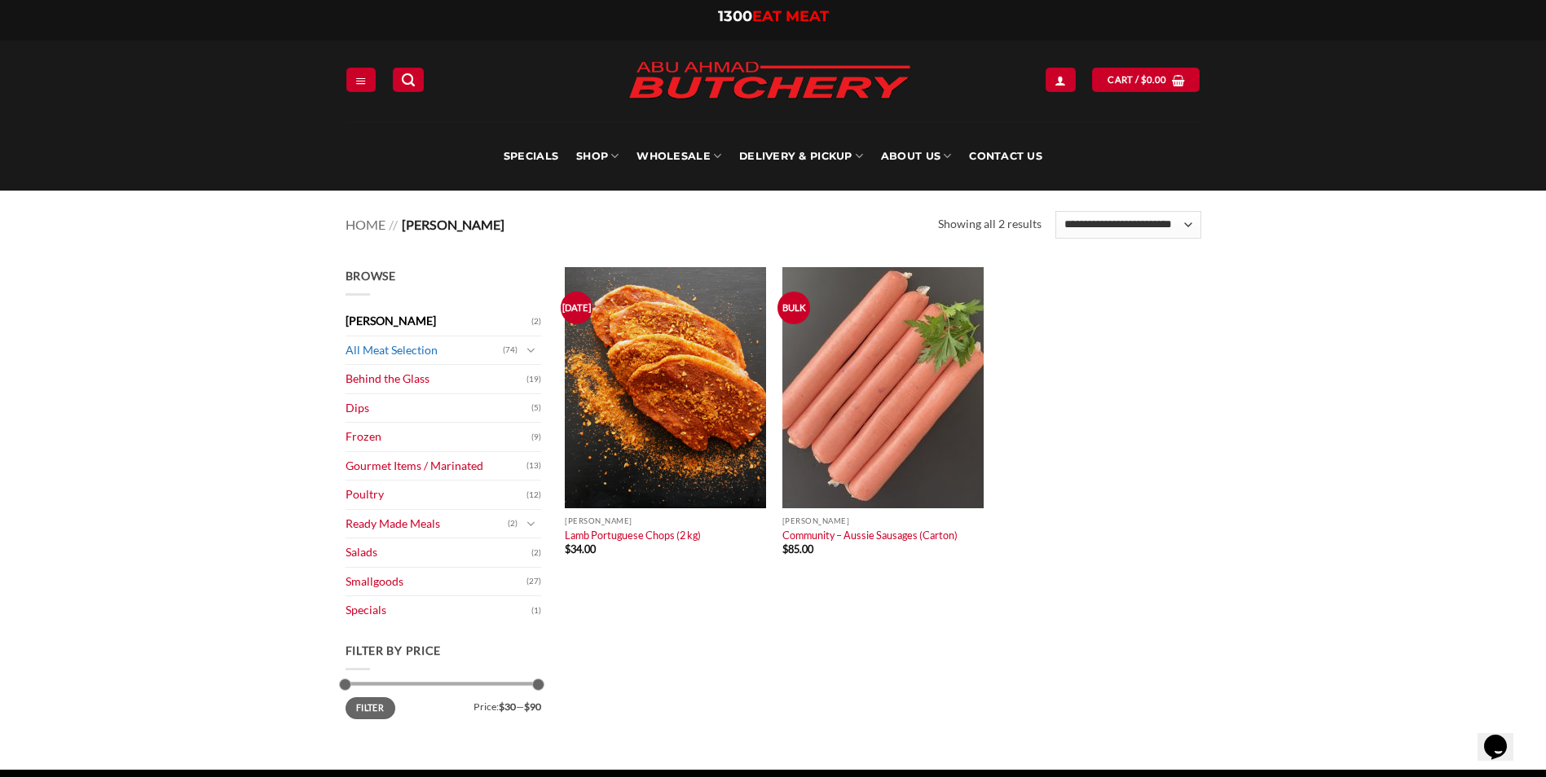
click at [388, 350] on link "All Meat Selection" at bounding box center [424, 351] width 157 height 29
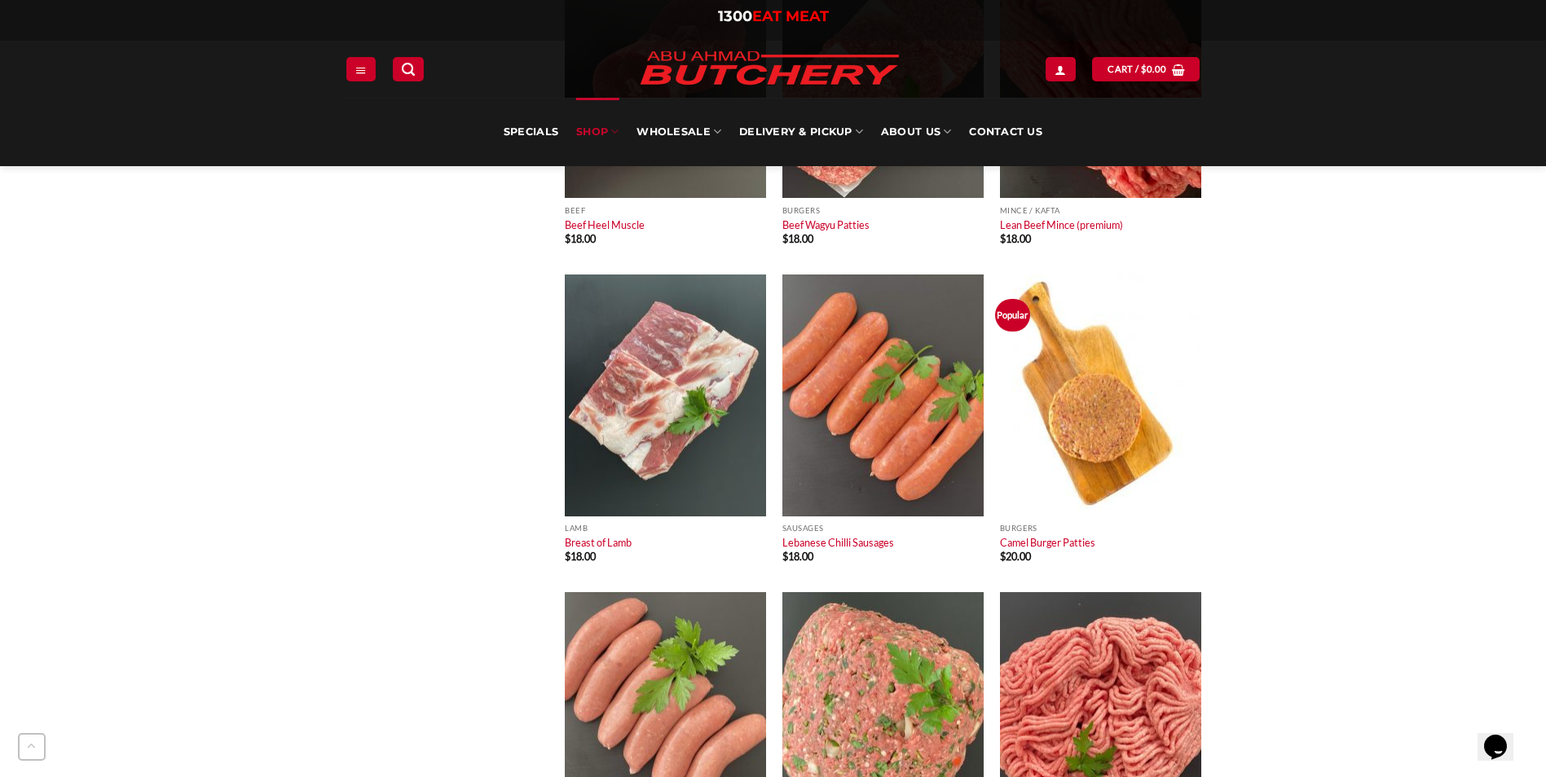
scroll to position [3504, 0]
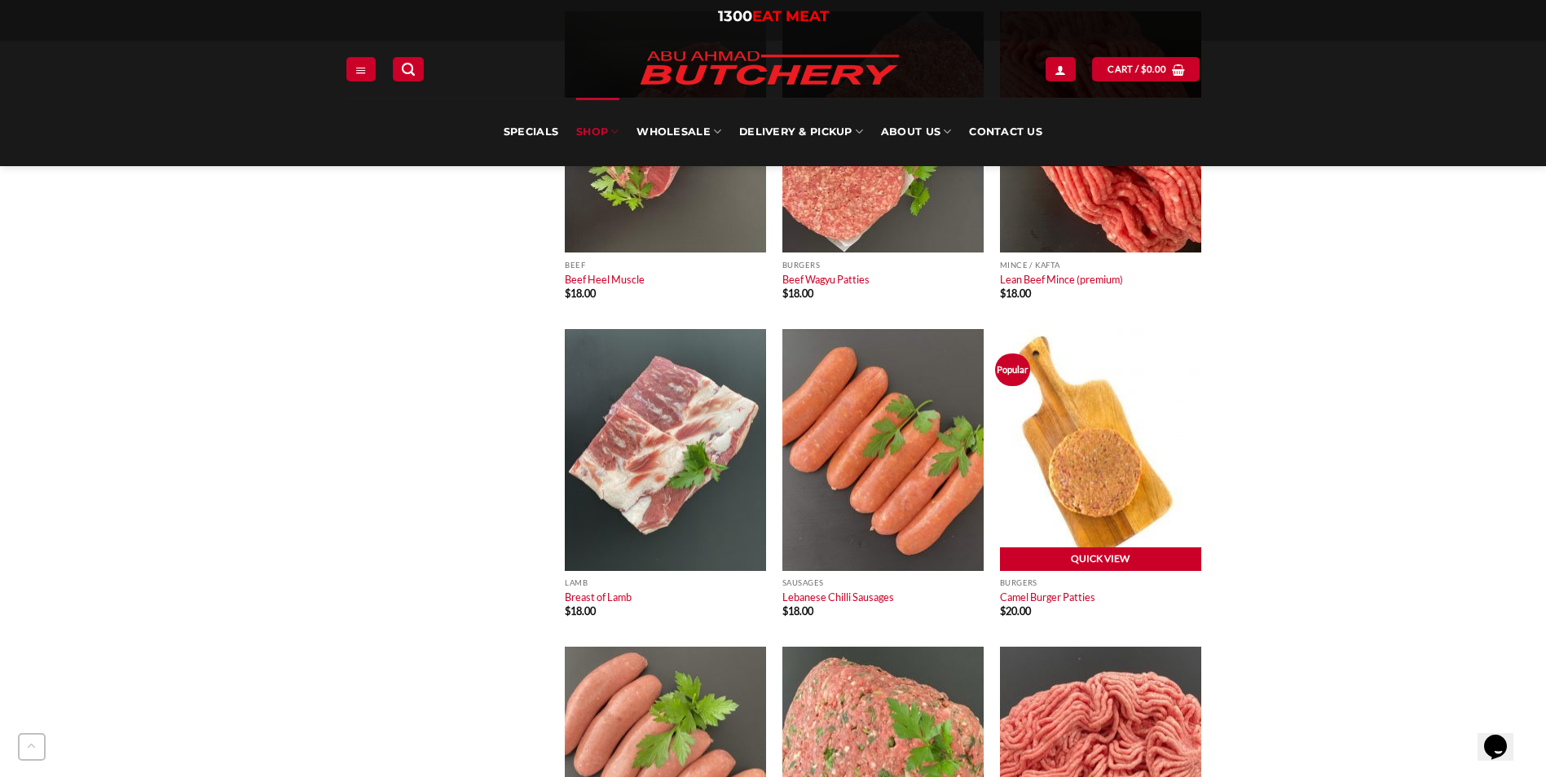
click at [1088, 550] on link "Quick View" at bounding box center [1100, 560] width 201 height 24
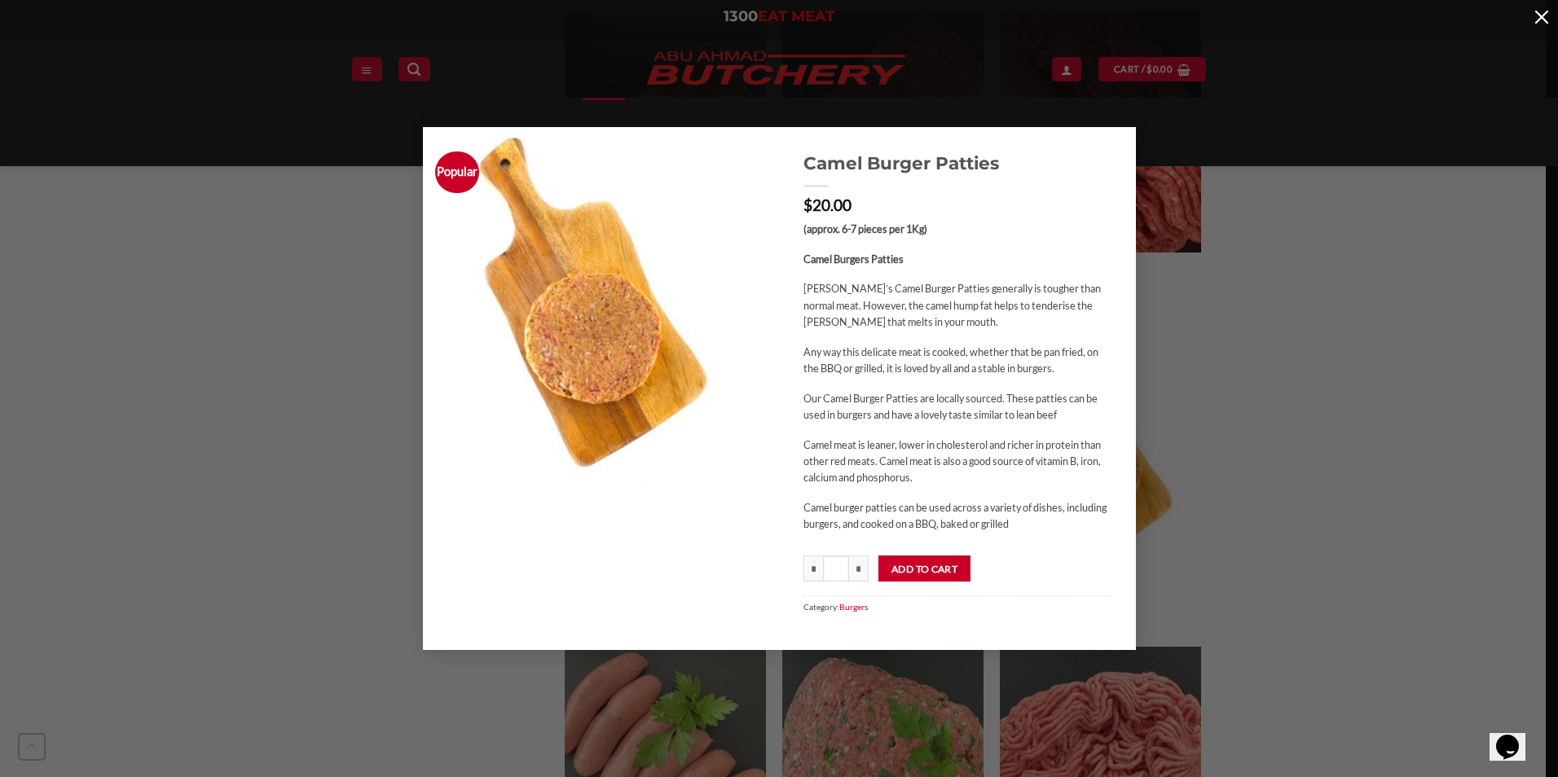
click at [1538, 19] on button "button" at bounding box center [1541, 16] width 33 height 33
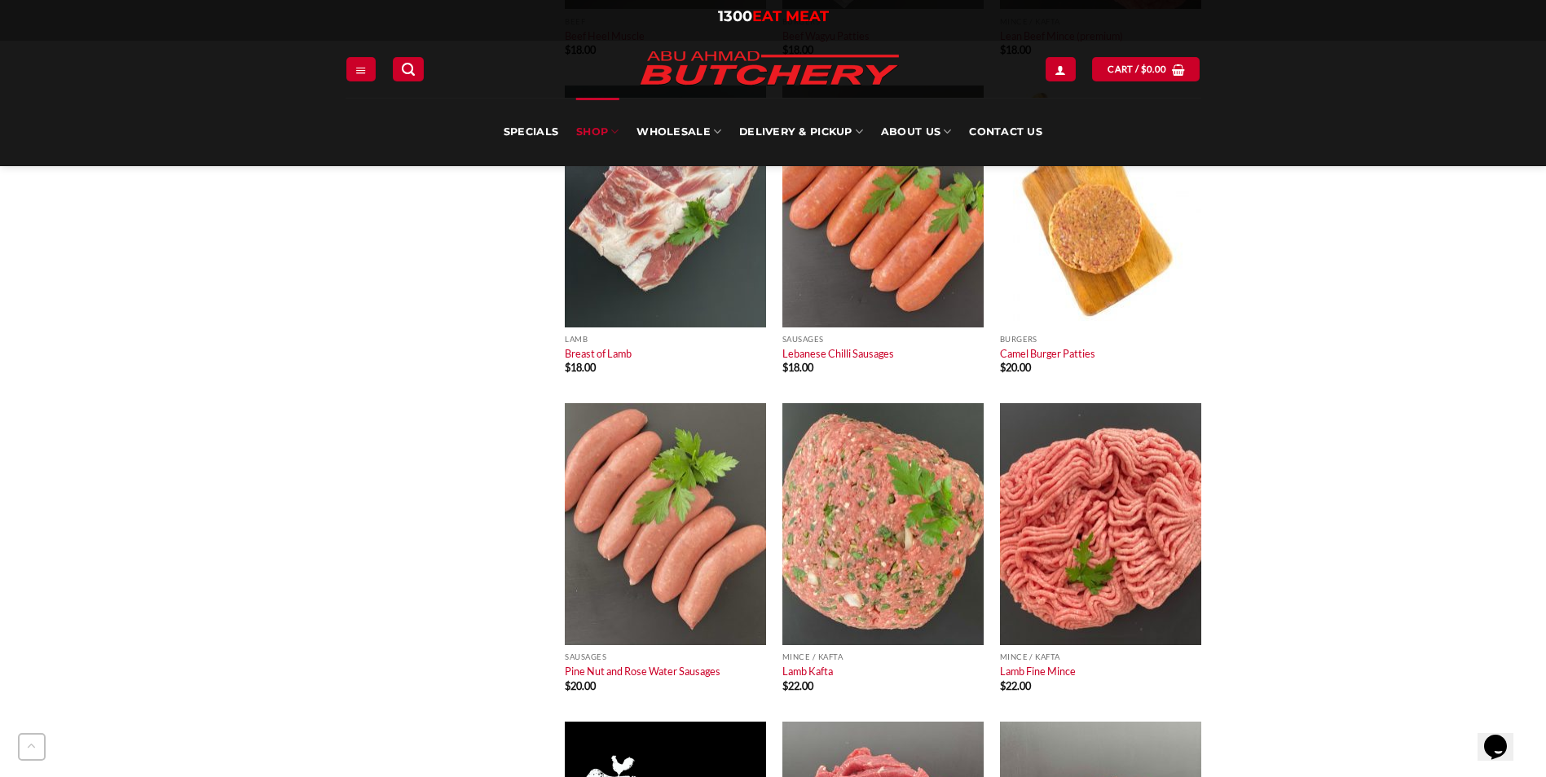
scroll to position [3749, 0]
click at [1109, 625] on link "Quick View" at bounding box center [1100, 633] width 201 height 24
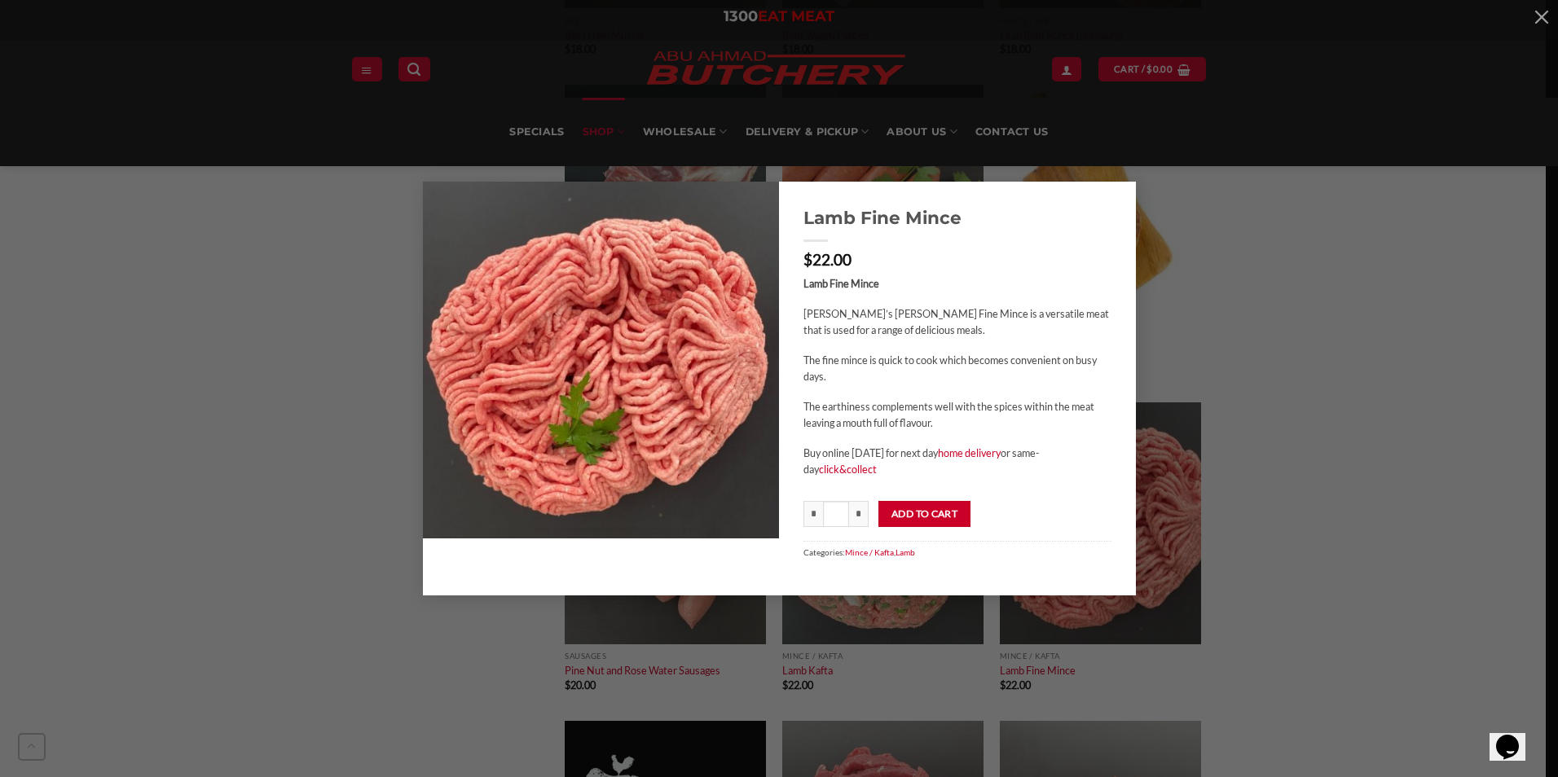
click at [327, 386] on div "Lamb Fine Mince $ 22.00 Lamb Fine Mince Abu Ahmad Butchery’s Lamb Fine Mince is…" at bounding box center [778, 389] width 1509 height 414
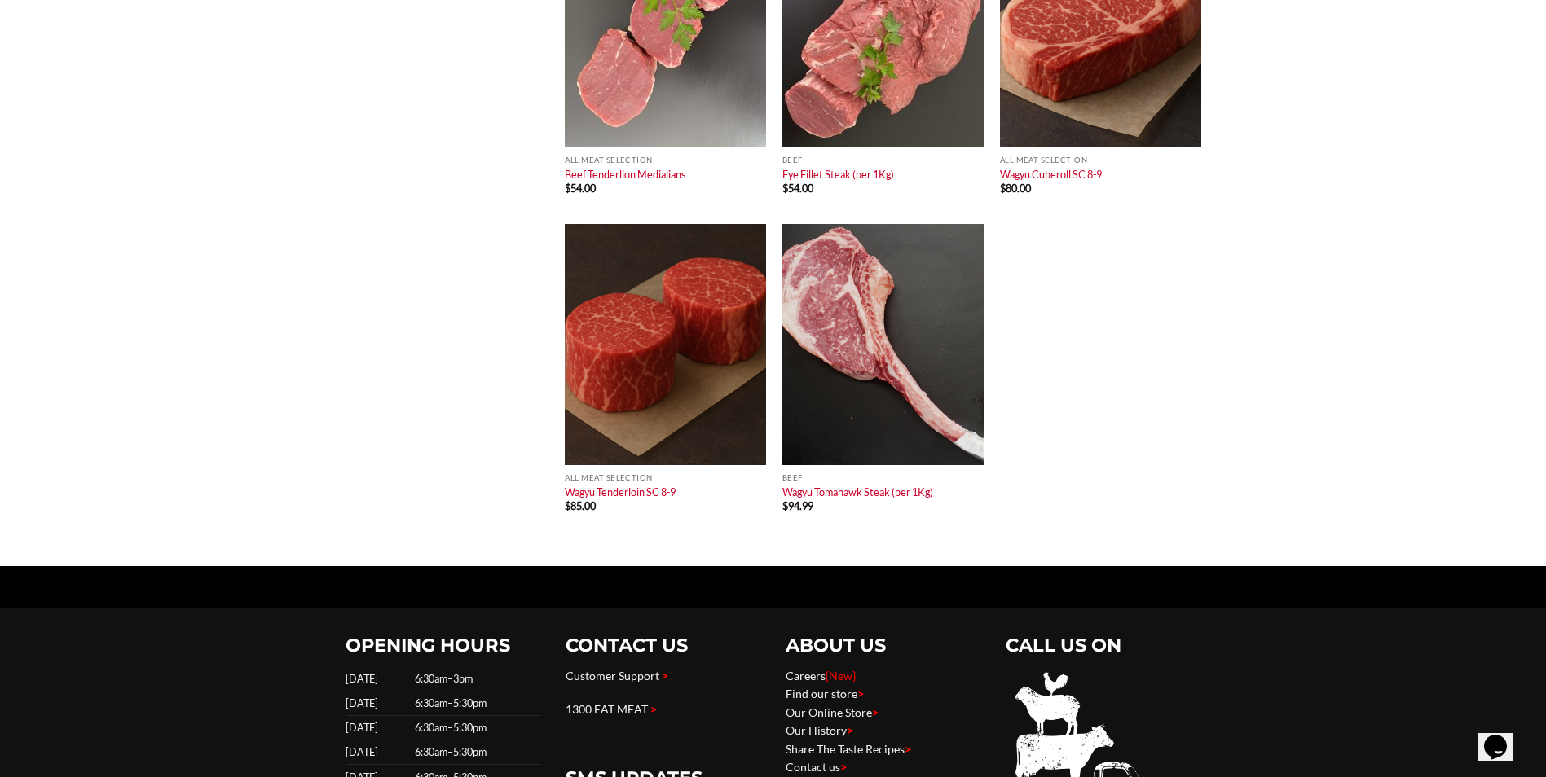
scroll to position [0, 0]
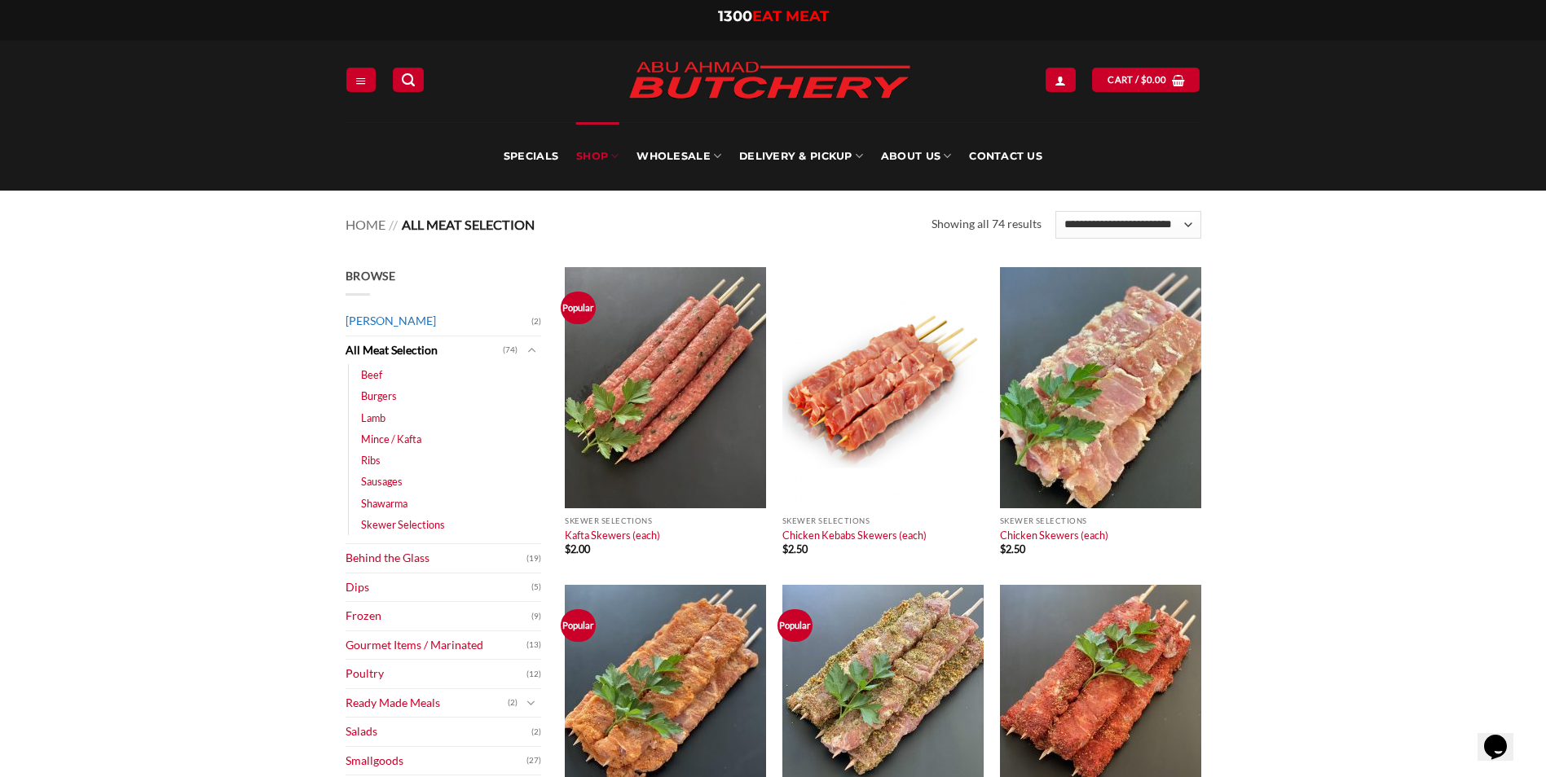
click at [372, 312] on link "[PERSON_NAME]" at bounding box center [439, 321] width 186 height 29
